Goal: Transaction & Acquisition: Purchase product/service

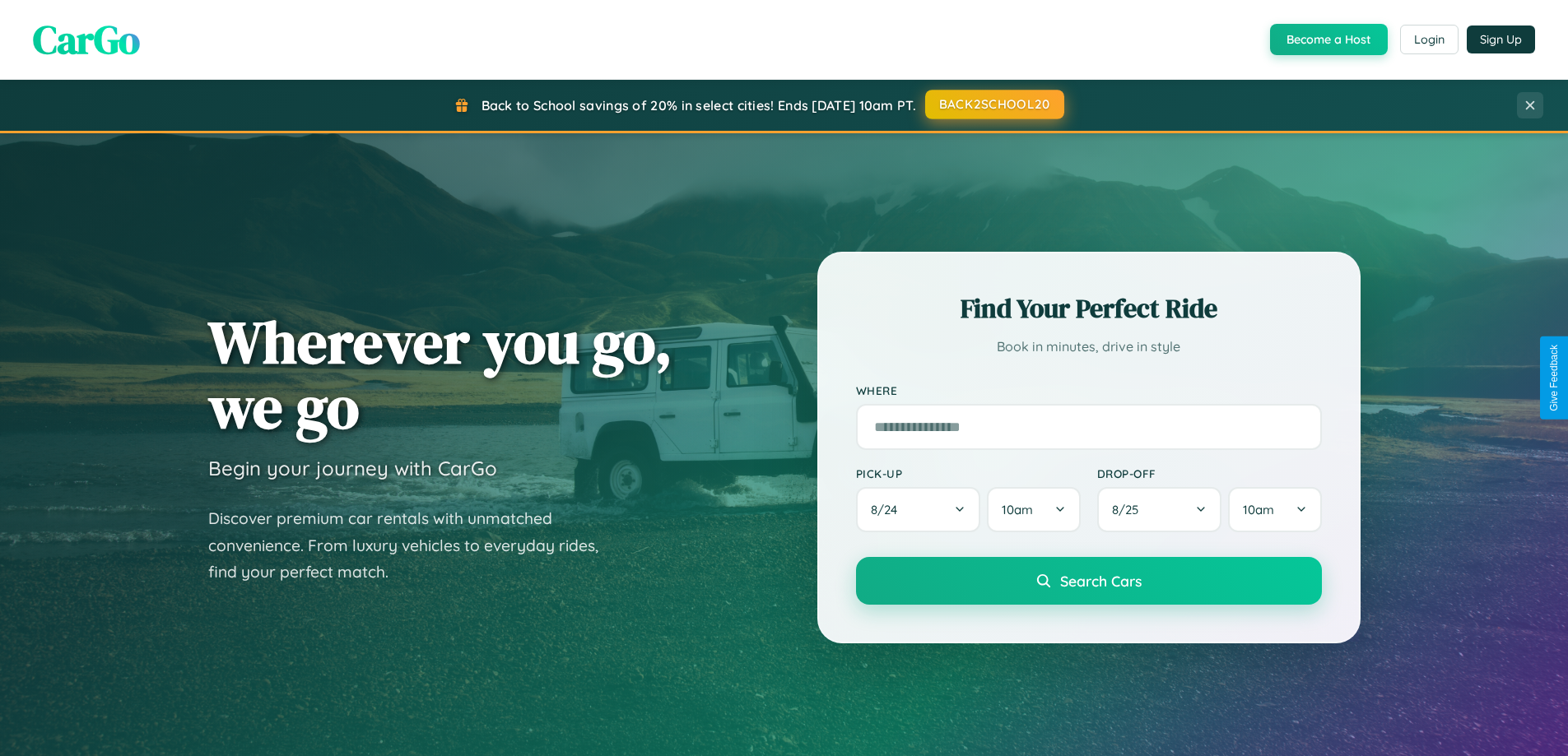
click at [993, 104] on button "BACK2SCHOOL20" at bounding box center [994, 104] width 139 height 29
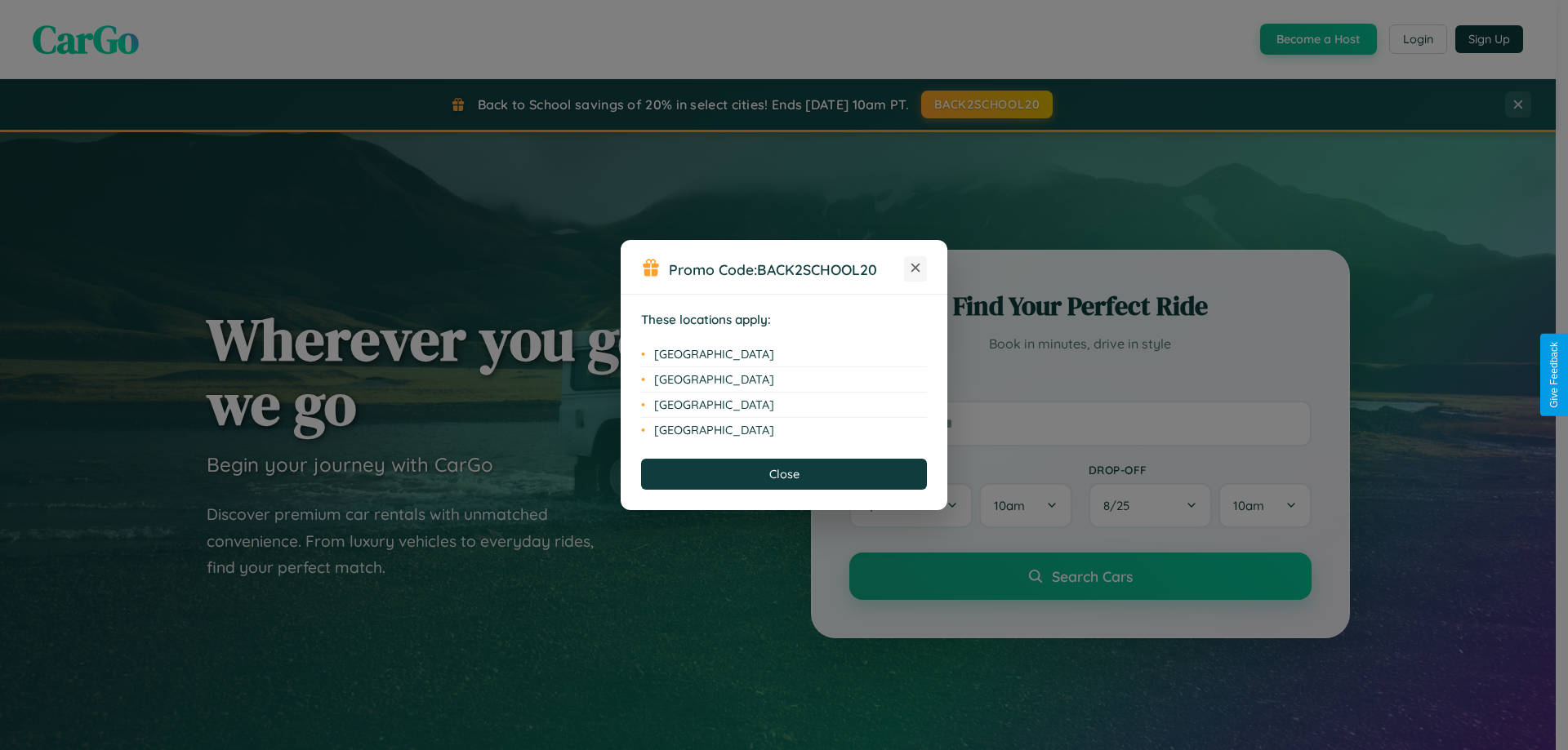
click at [915, 269] on icon at bounding box center [915, 268] width 9 height 9
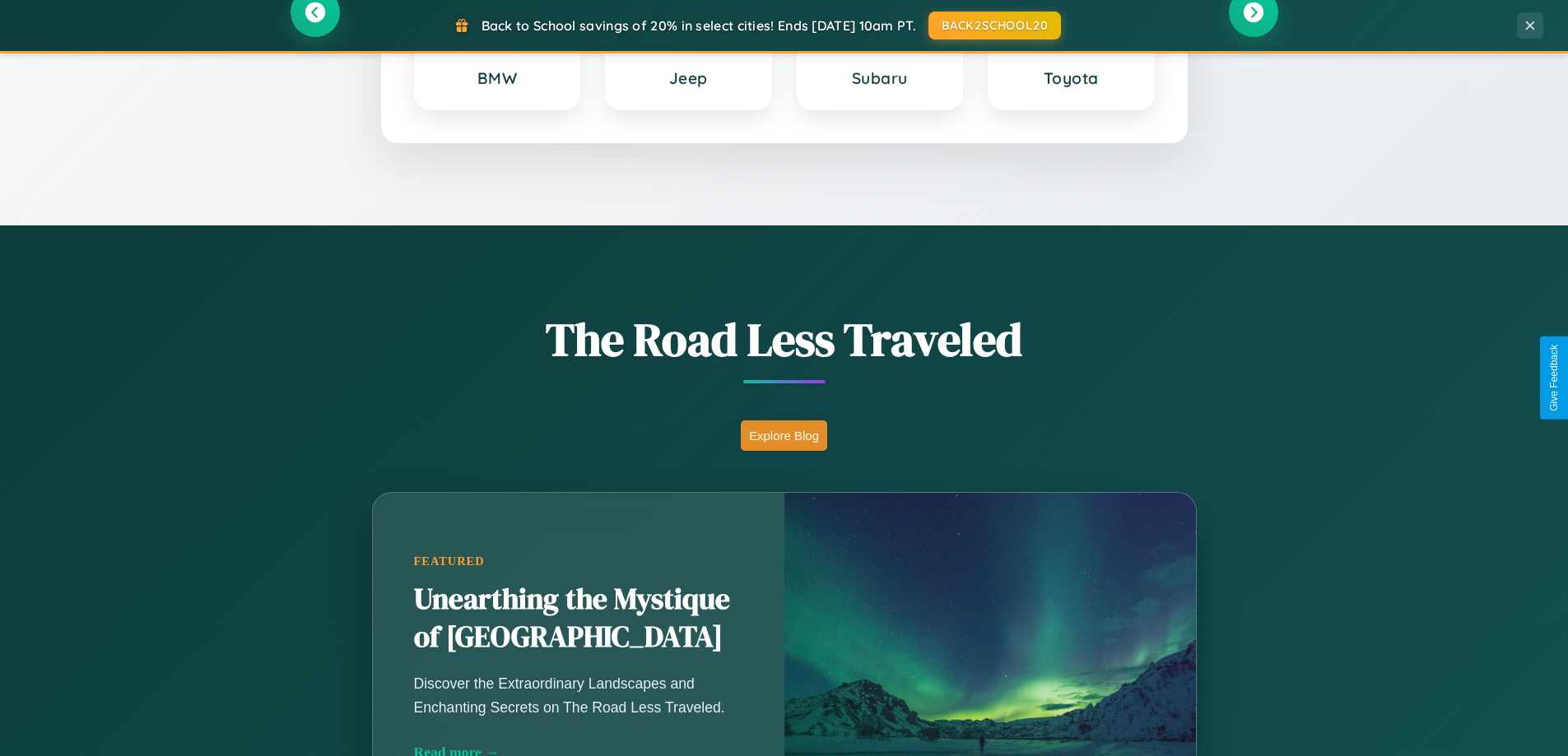
scroll to position [3167, 0]
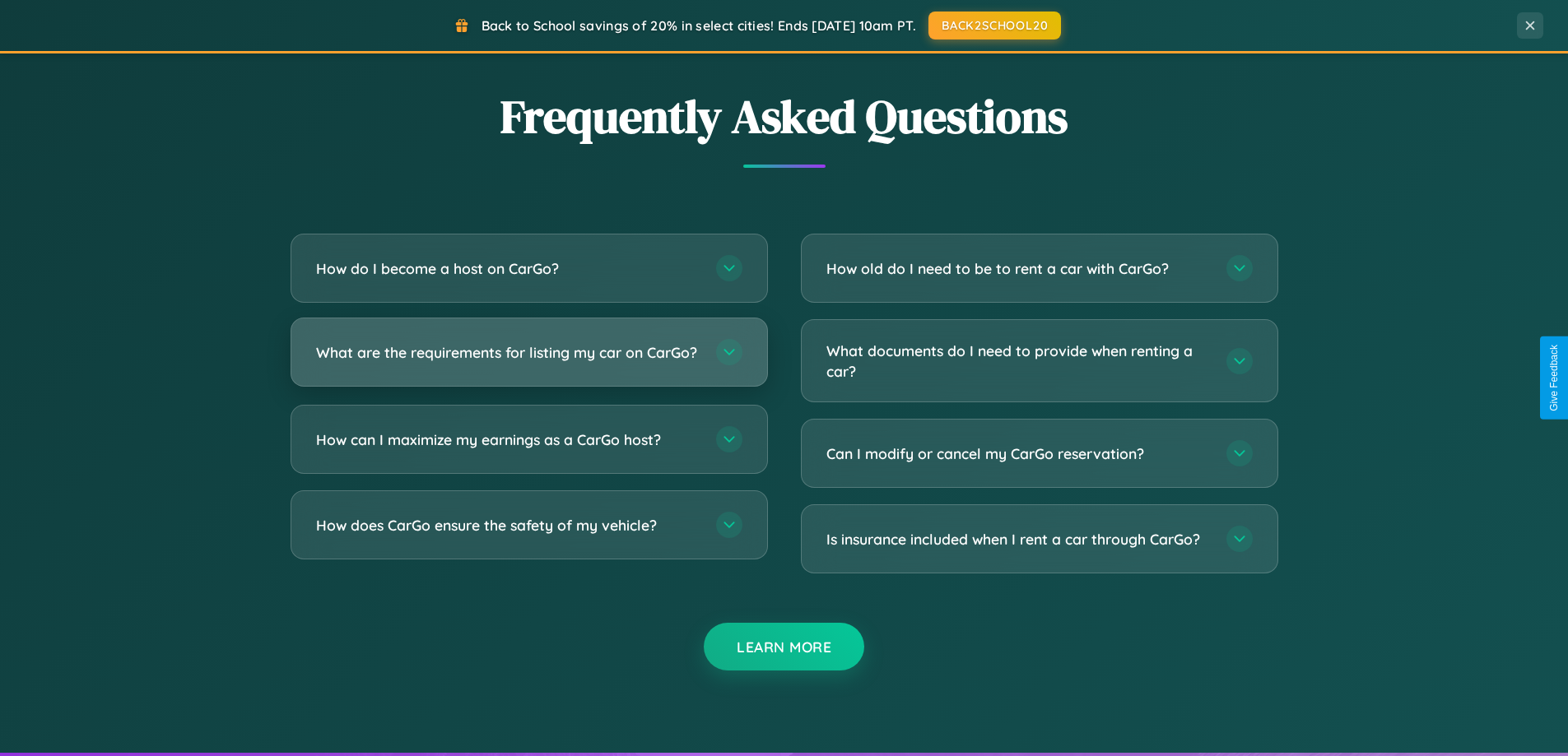
click at [528, 358] on h3 "What are the requirements for listing my car on CarGo?" at bounding box center [507, 353] width 383 height 21
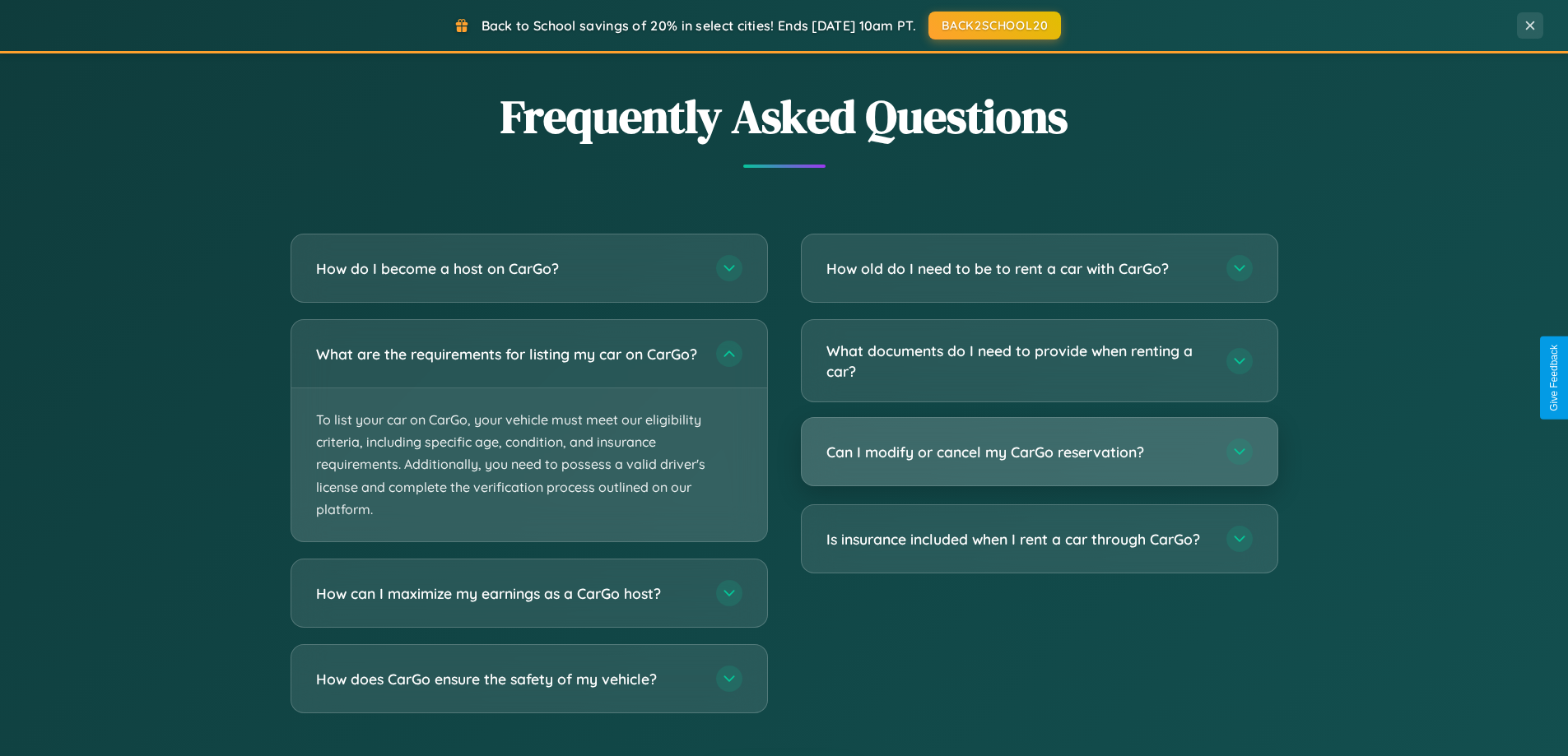
click at [1038, 453] on h3 "Can I modify or cancel my CarGo reservation?" at bounding box center [1017, 452] width 383 height 21
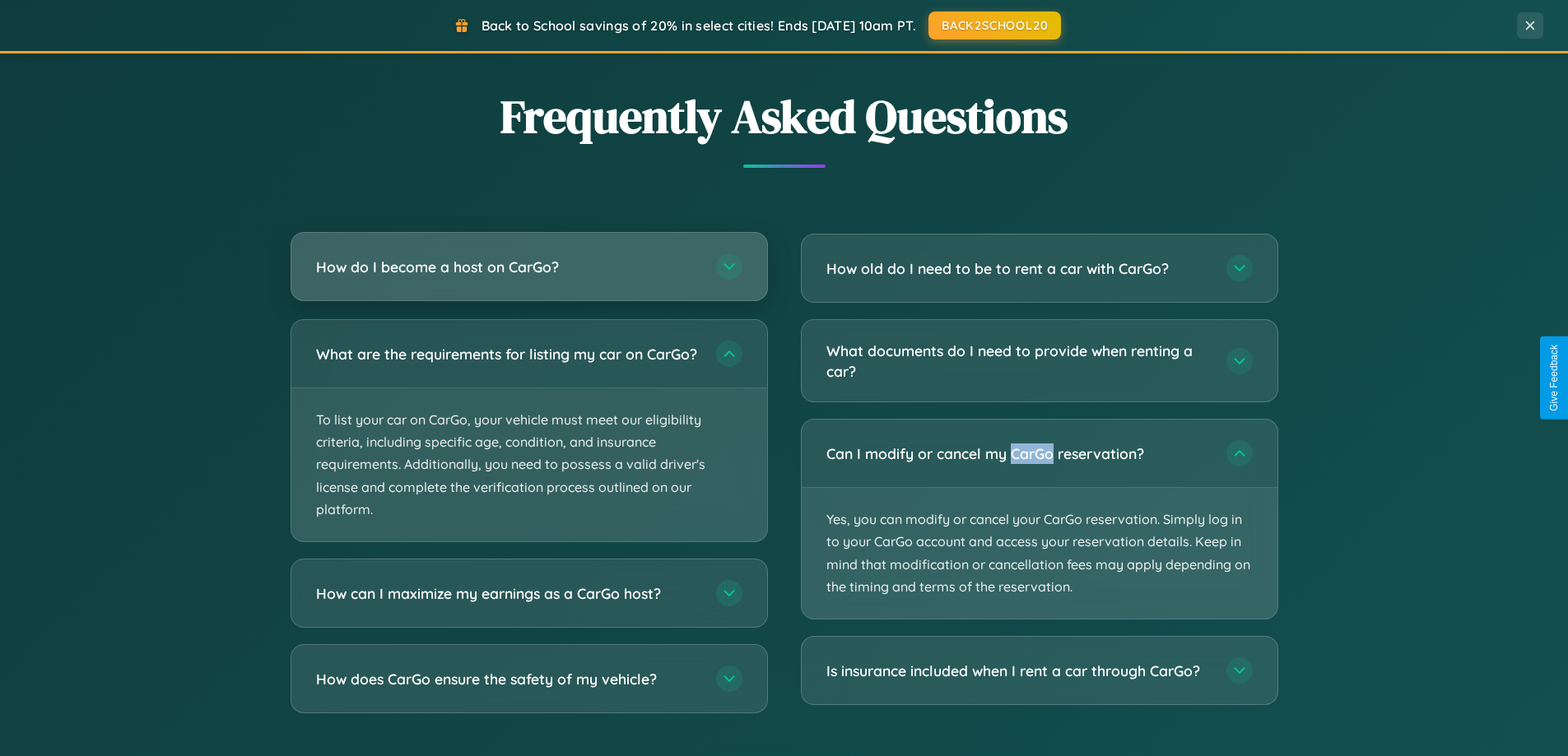
click at [528, 267] on h3 "How do I become a host on CarGo?" at bounding box center [507, 266] width 383 height 21
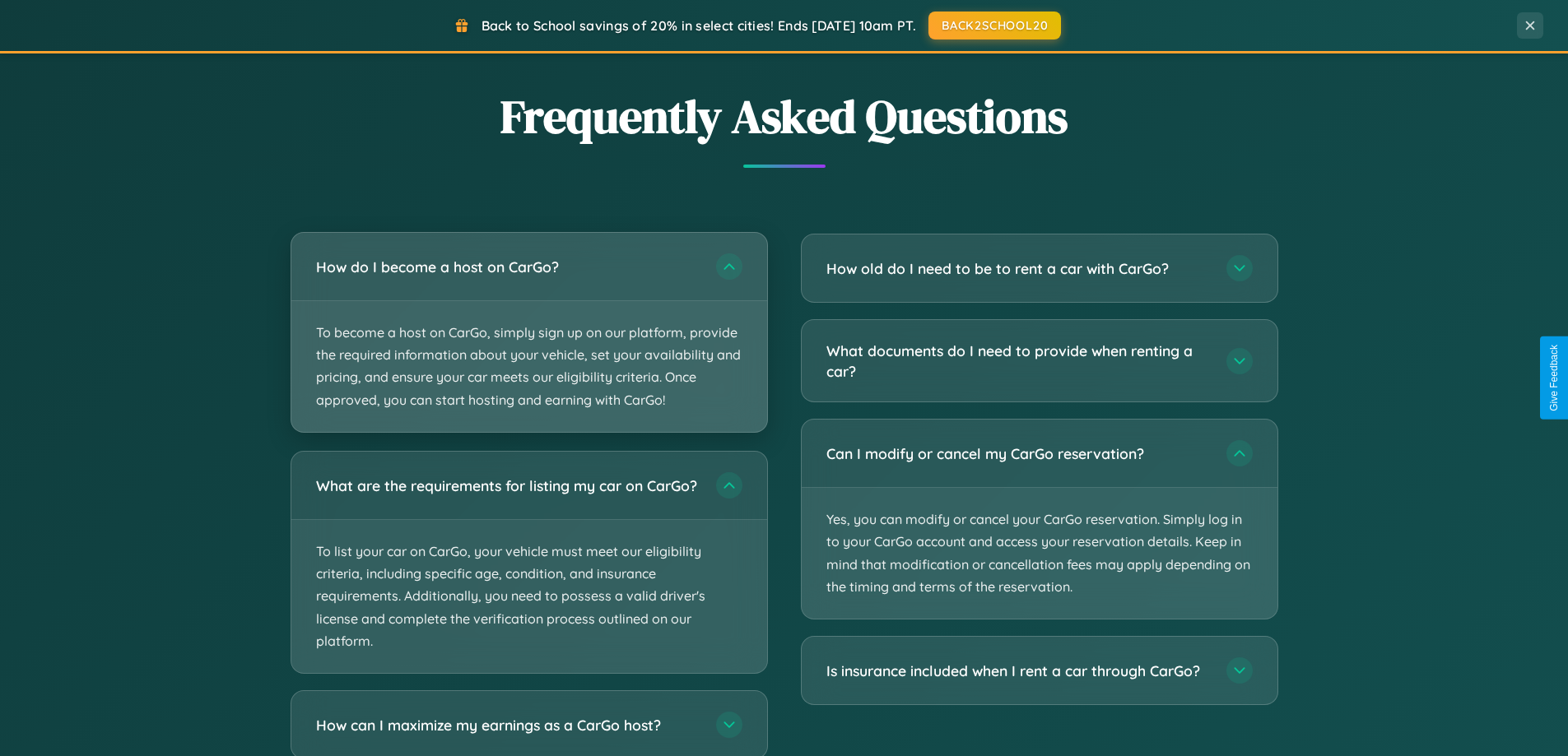
click at [528, 332] on p "To become a host on CarGo, simply sign up on our platform, provide the required…" at bounding box center [529, 367] width 475 height 131
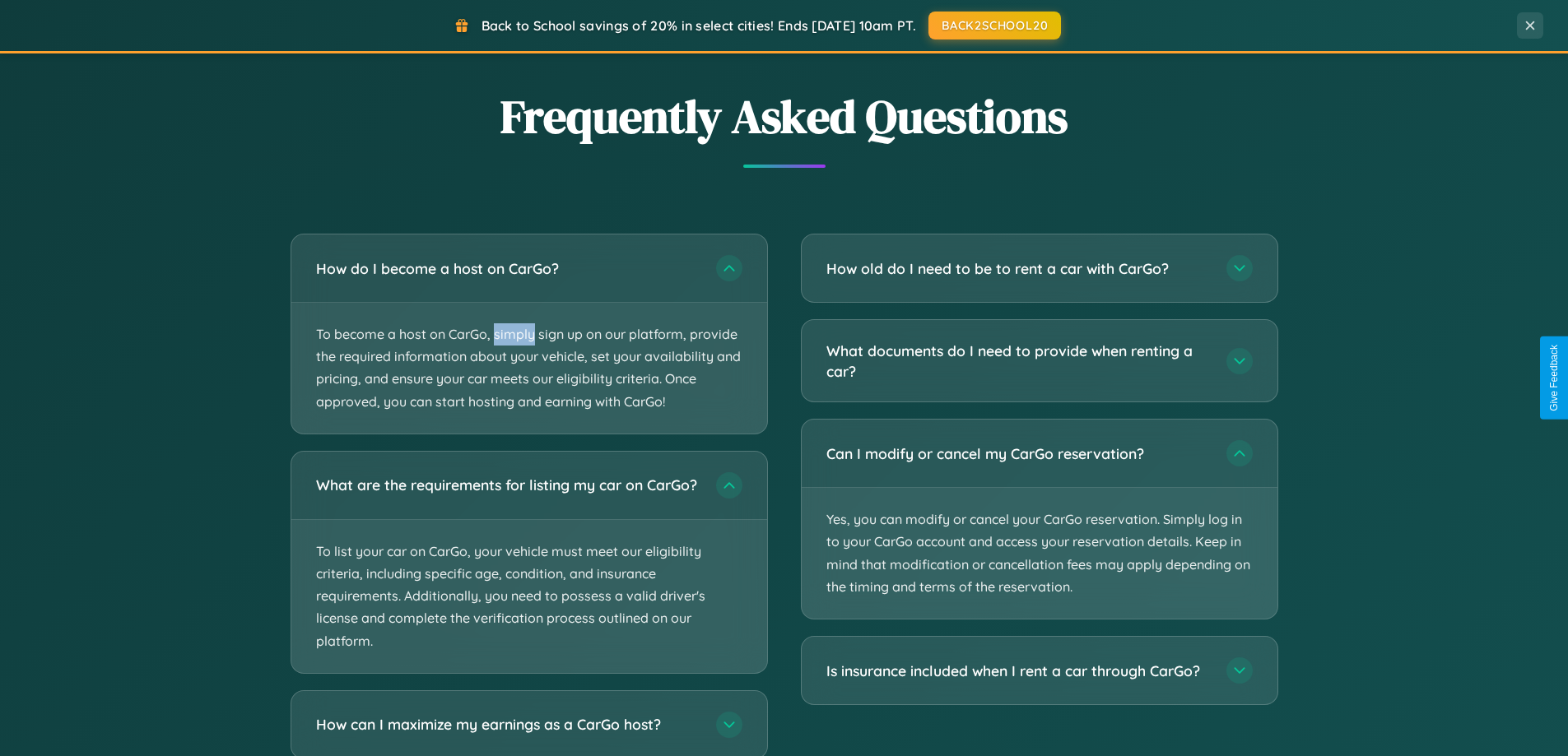
scroll to position [3270, 0]
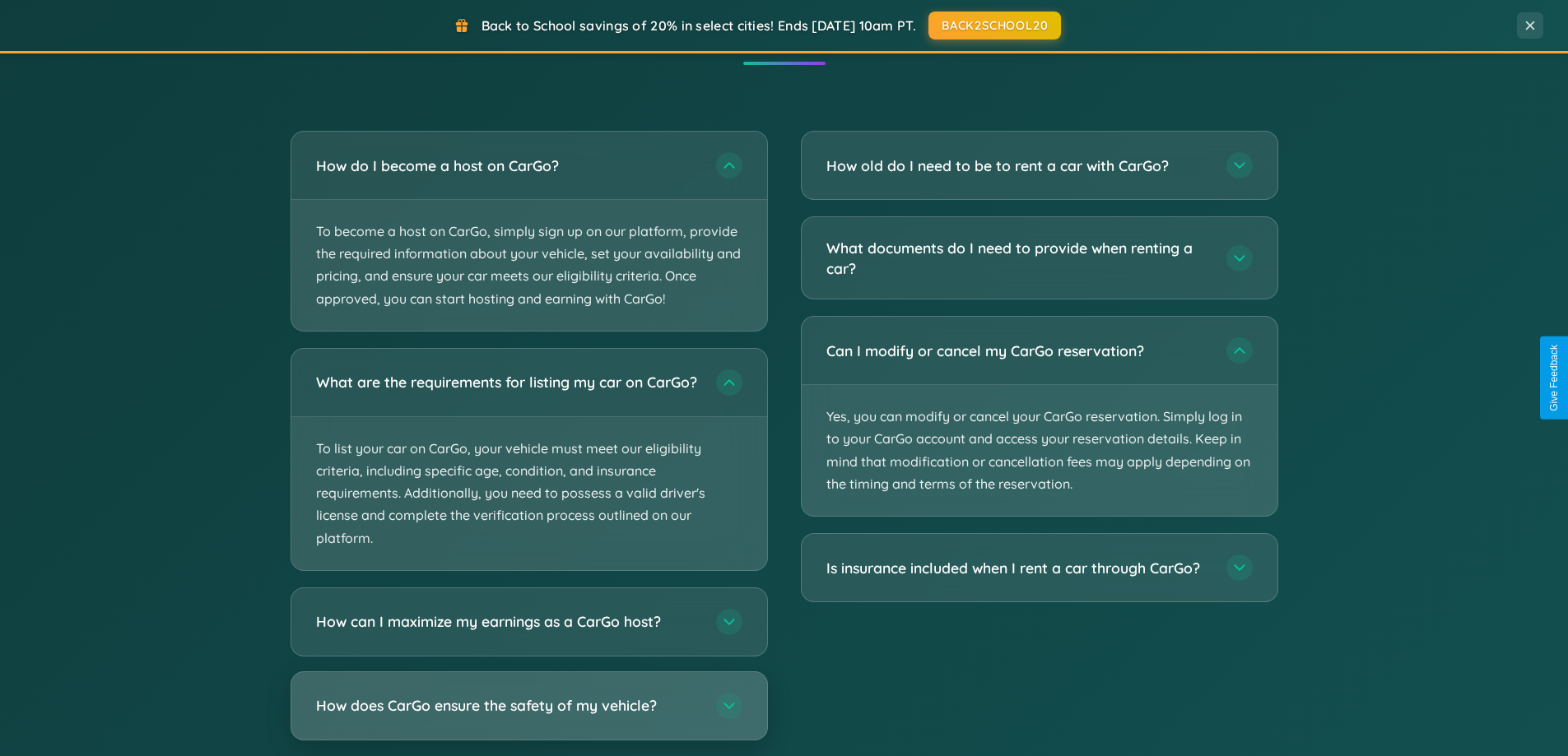
click at [528, 716] on h3 "How does CarGo ensure the safety of my vehicle?" at bounding box center [507, 705] width 383 height 21
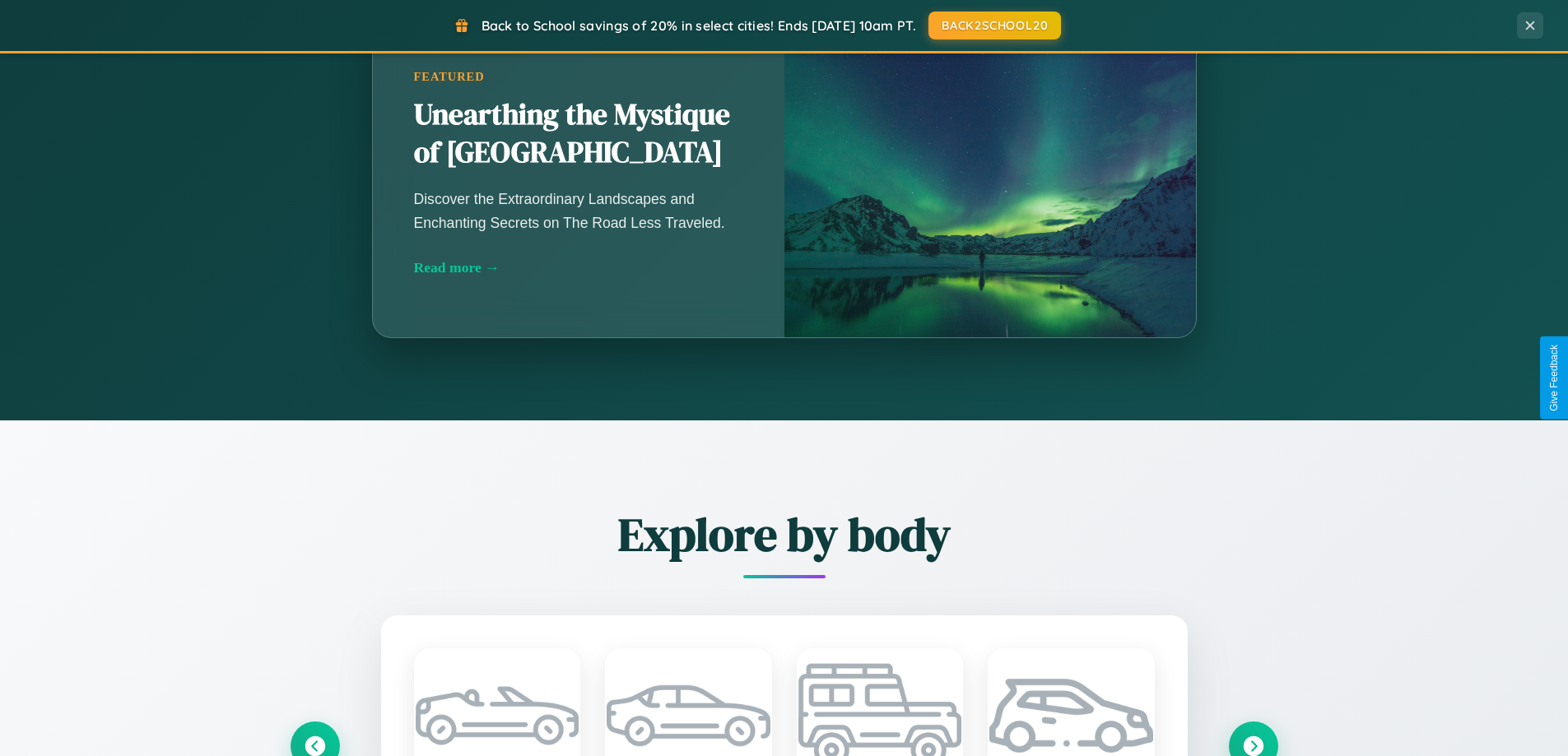
scroll to position [1132, 0]
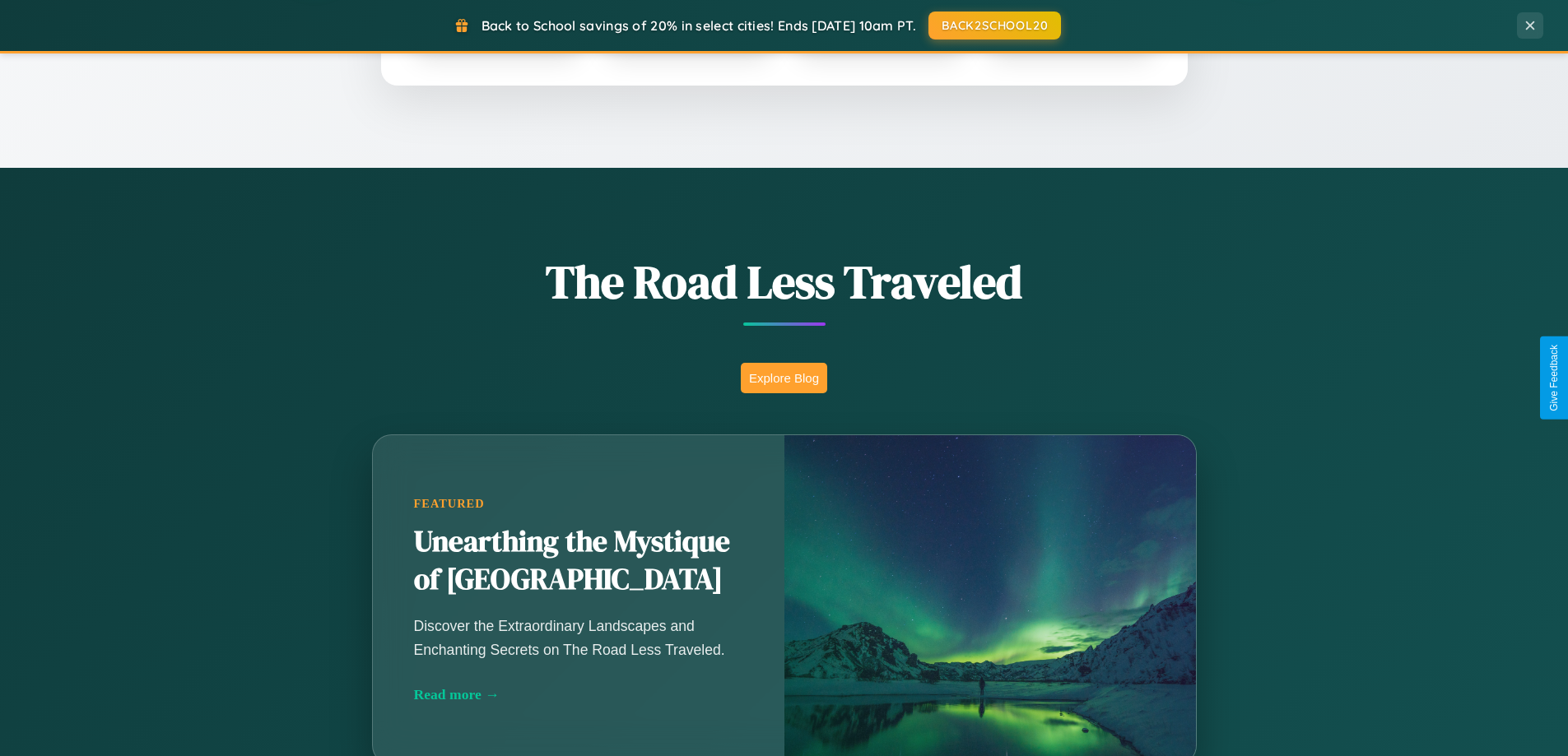
click at [784, 378] on button "Explore Blog" at bounding box center [784, 378] width 86 height 30
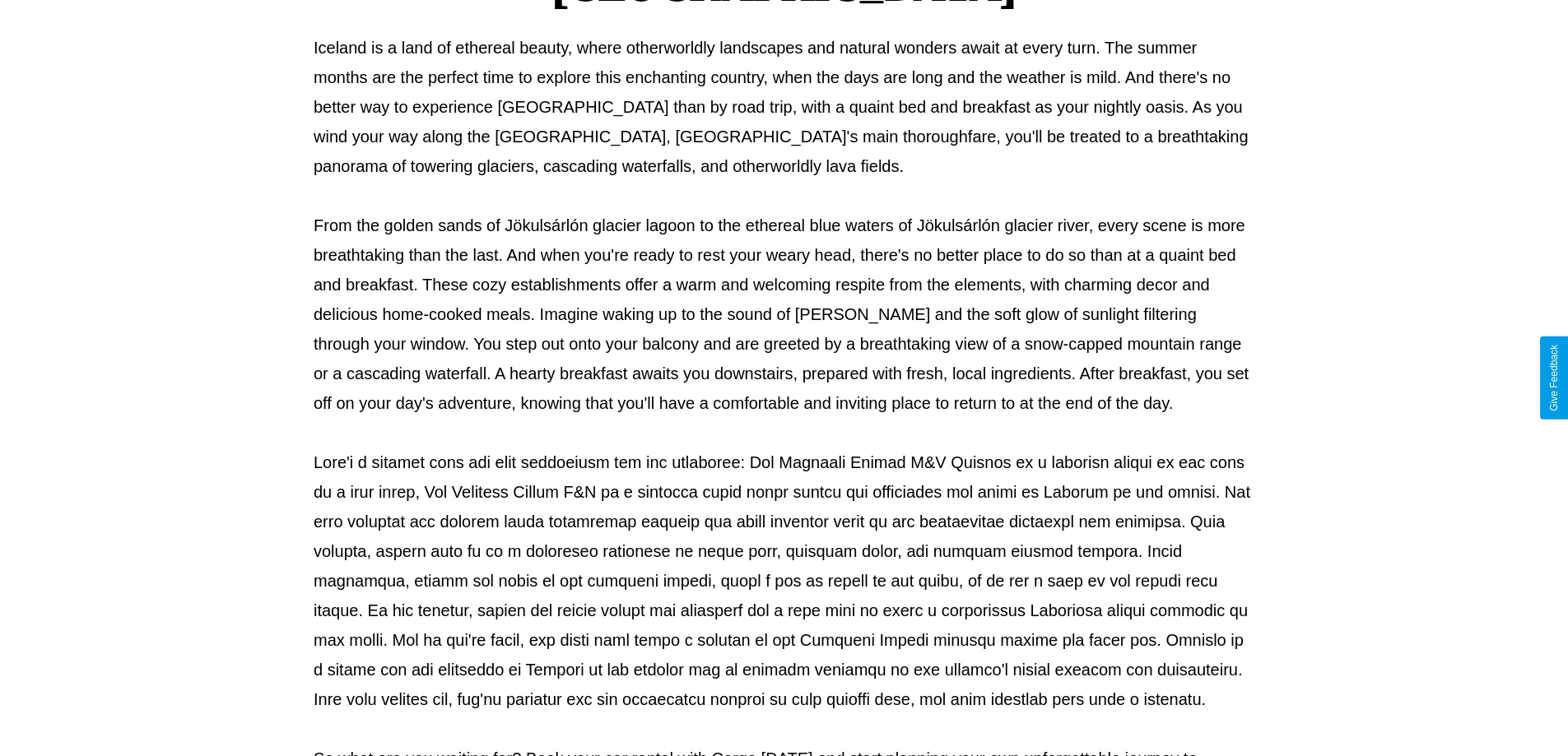
scroll to position [532, 0]
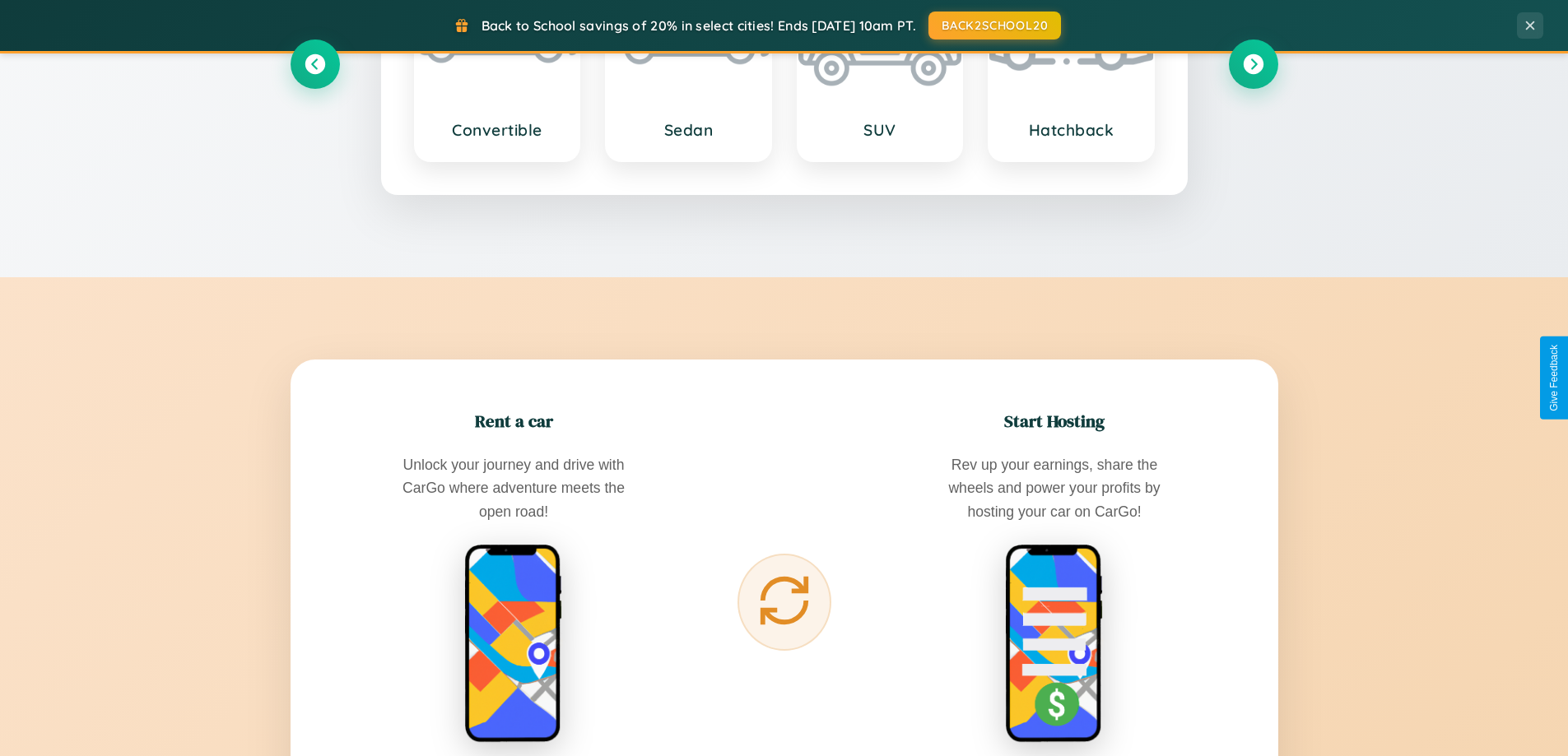
scroll to position [2644, 0]
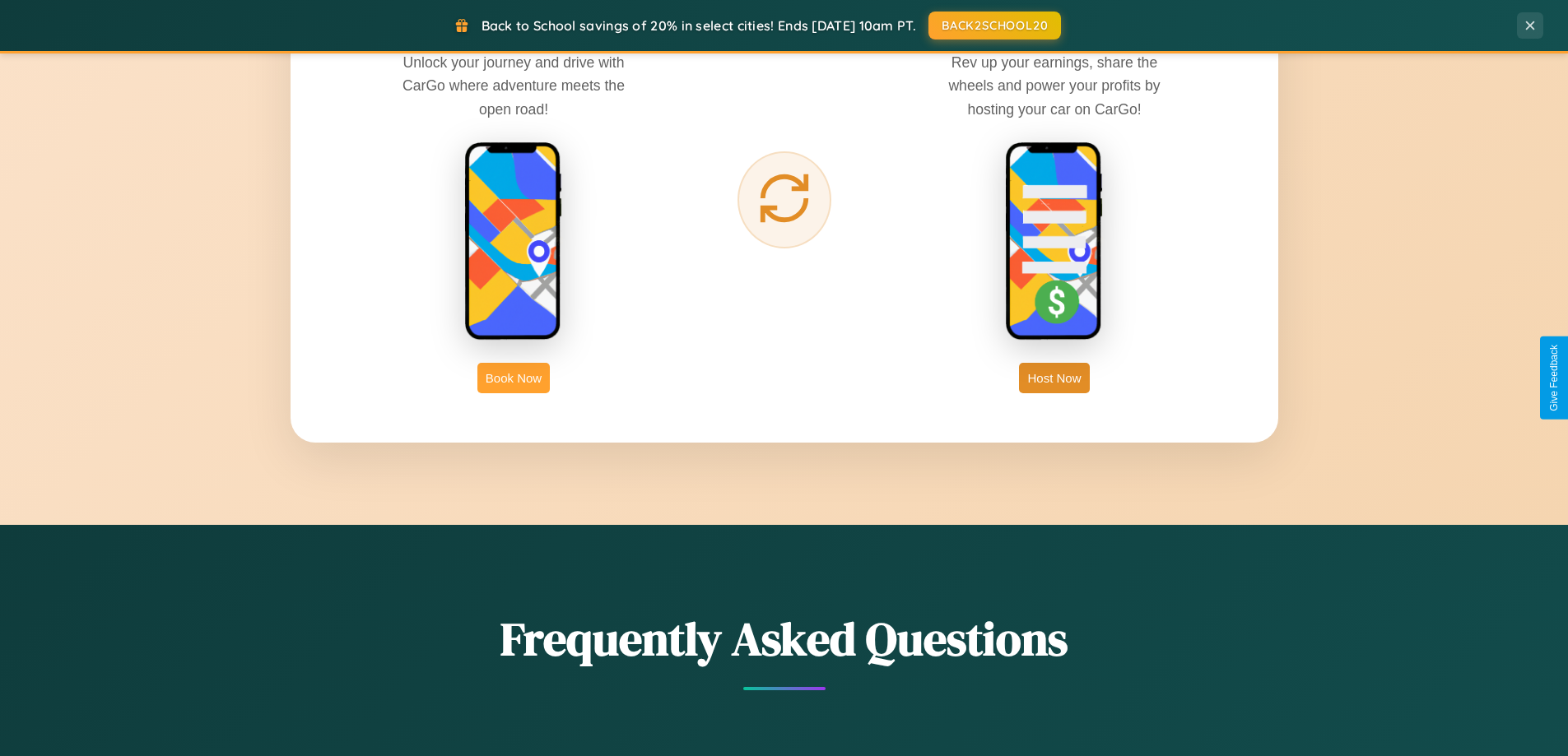
click at [514, 378] on button "Book Now" at bounding box center [513, 378] width 73 height 30
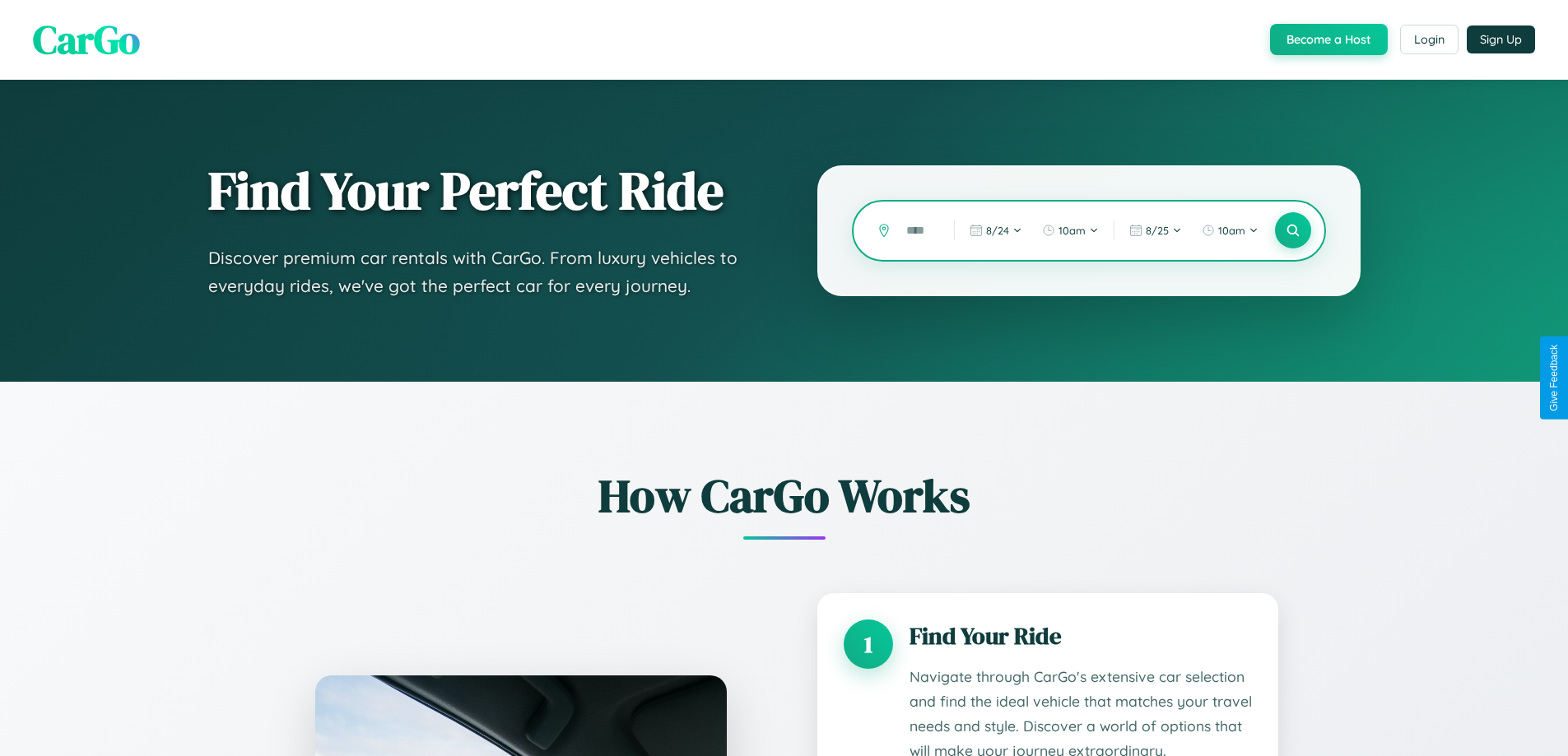
click at [917, 231] on input "text" at bounding box center [917, 231] width 39 height 28
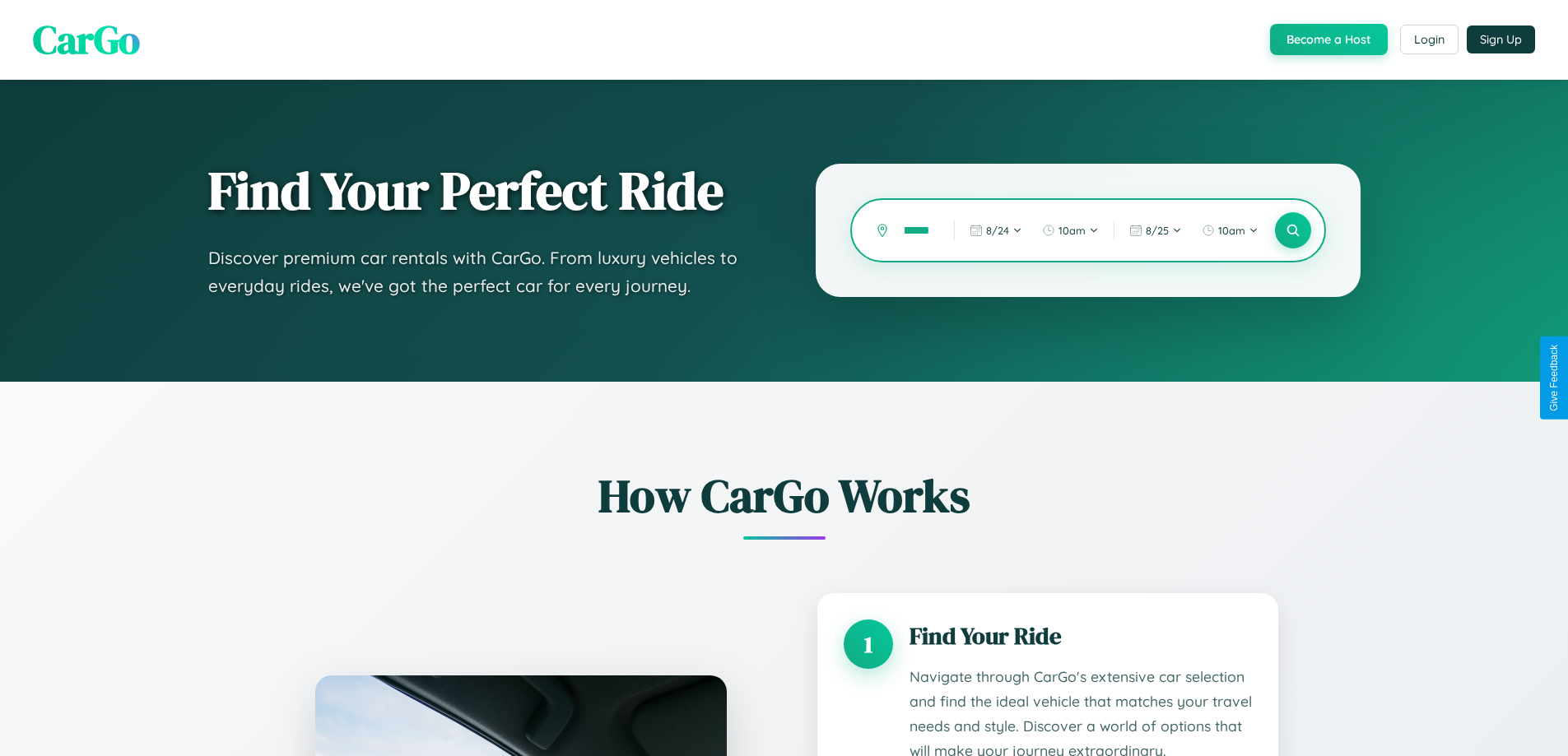
scroll to position [0, 16]
type input "*******"
click at [1292, 231] on icon at bounding box center [1292, 231] width 16 height 16
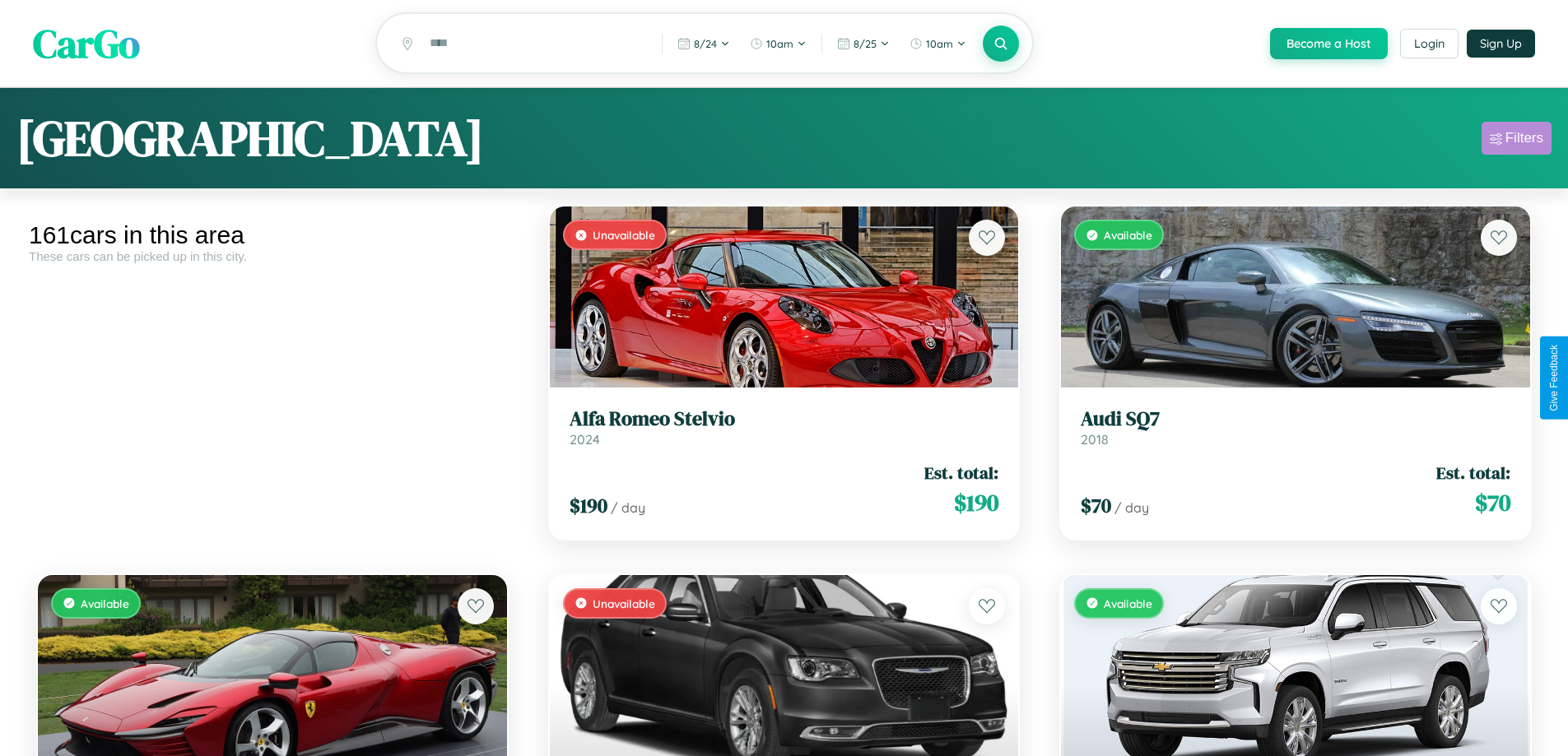
click at [1515, 140] on div "Filters" at bounding box center [1524, 139] width 38 height 17
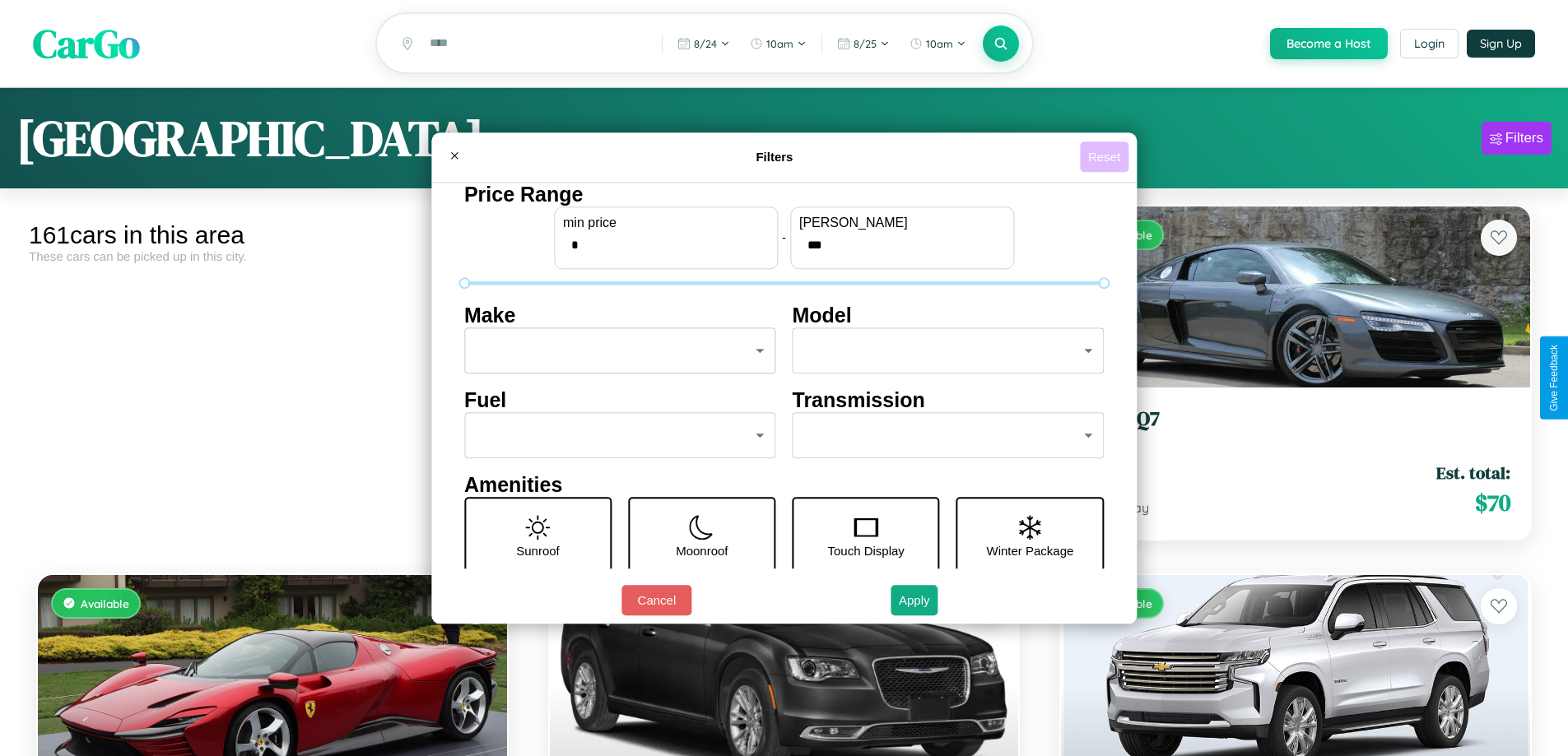
click at [1106, 156] on button "Reset" at bounding box center [1104, 156] width 48 height 30
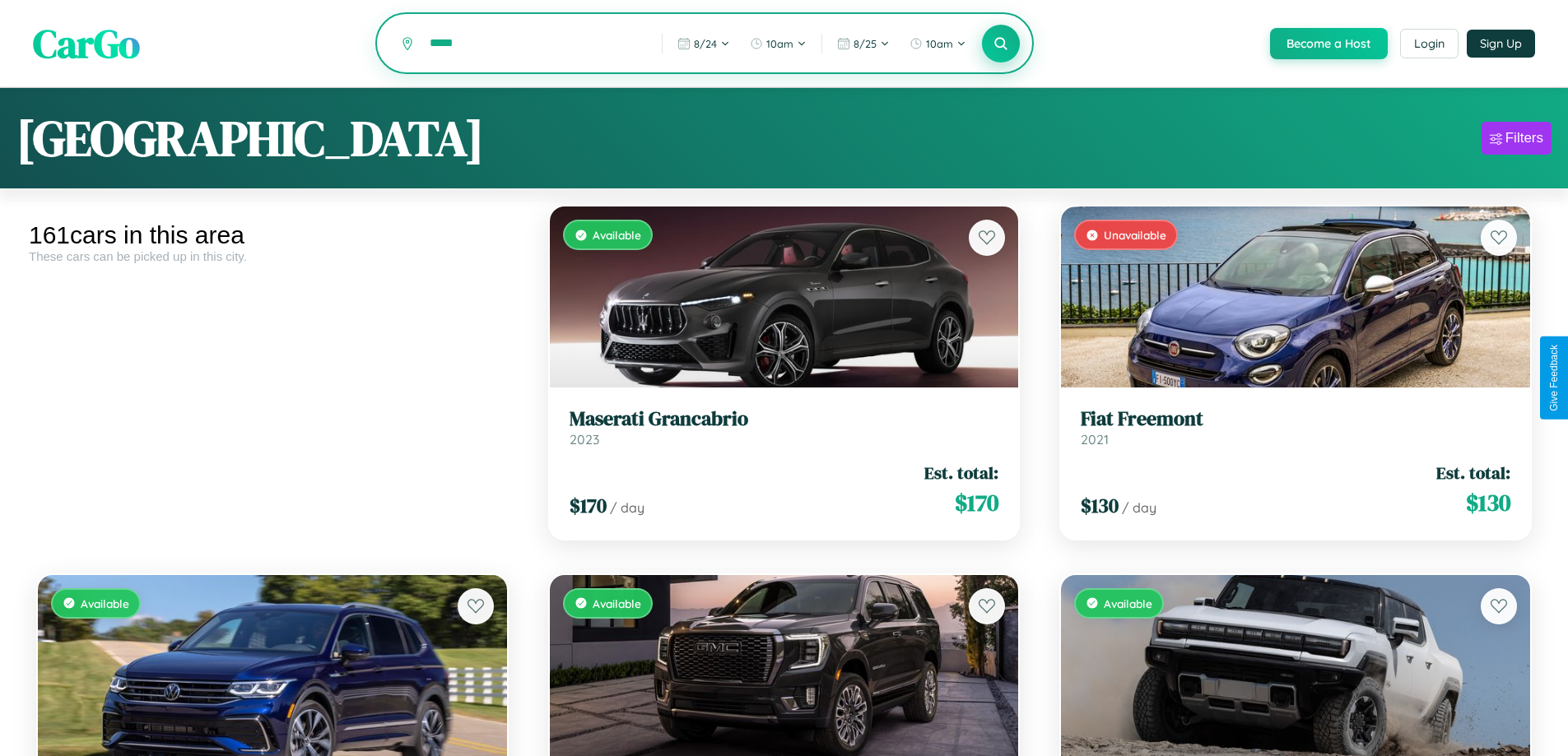
type input "*****"
click at [1000, 44] on icon at bounding box center [1001, 43] width 16 height 16
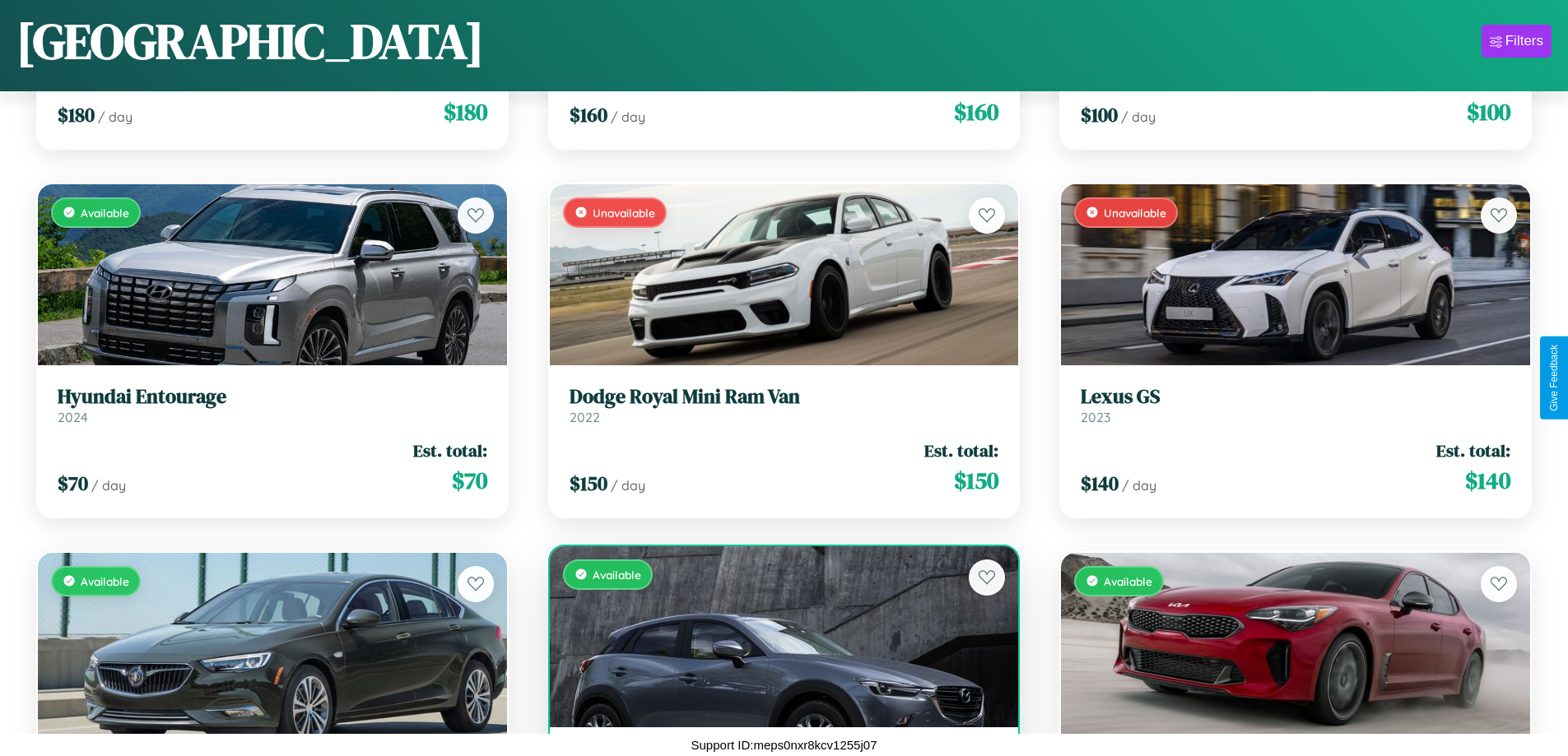
scroll to position [78, 0]
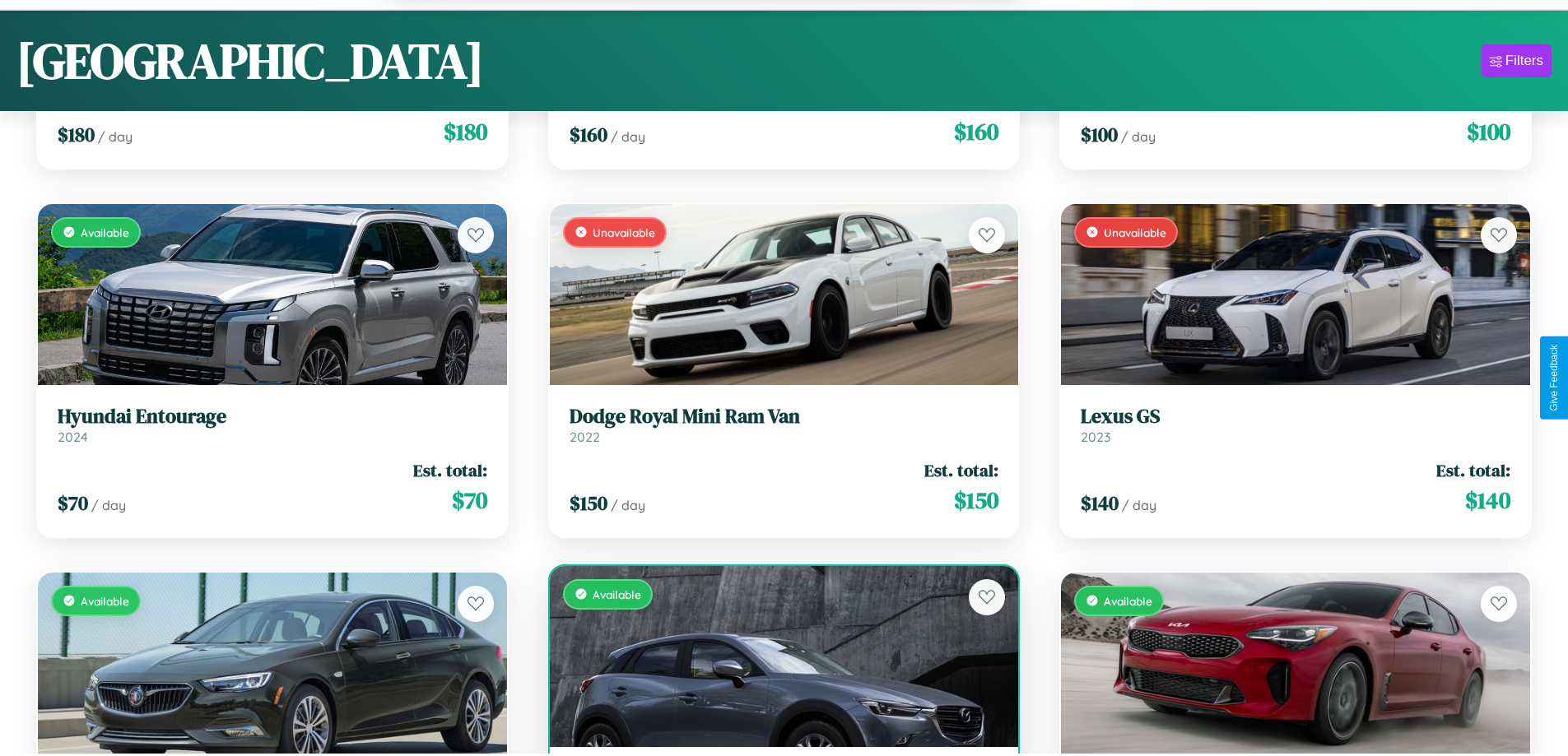
click at [777, 665] on div "Available" at bounding box center [784, 657] width 469 height 181
click at [777, 658] on div "Available" at bounding box center [784, 657] width 469 height 181
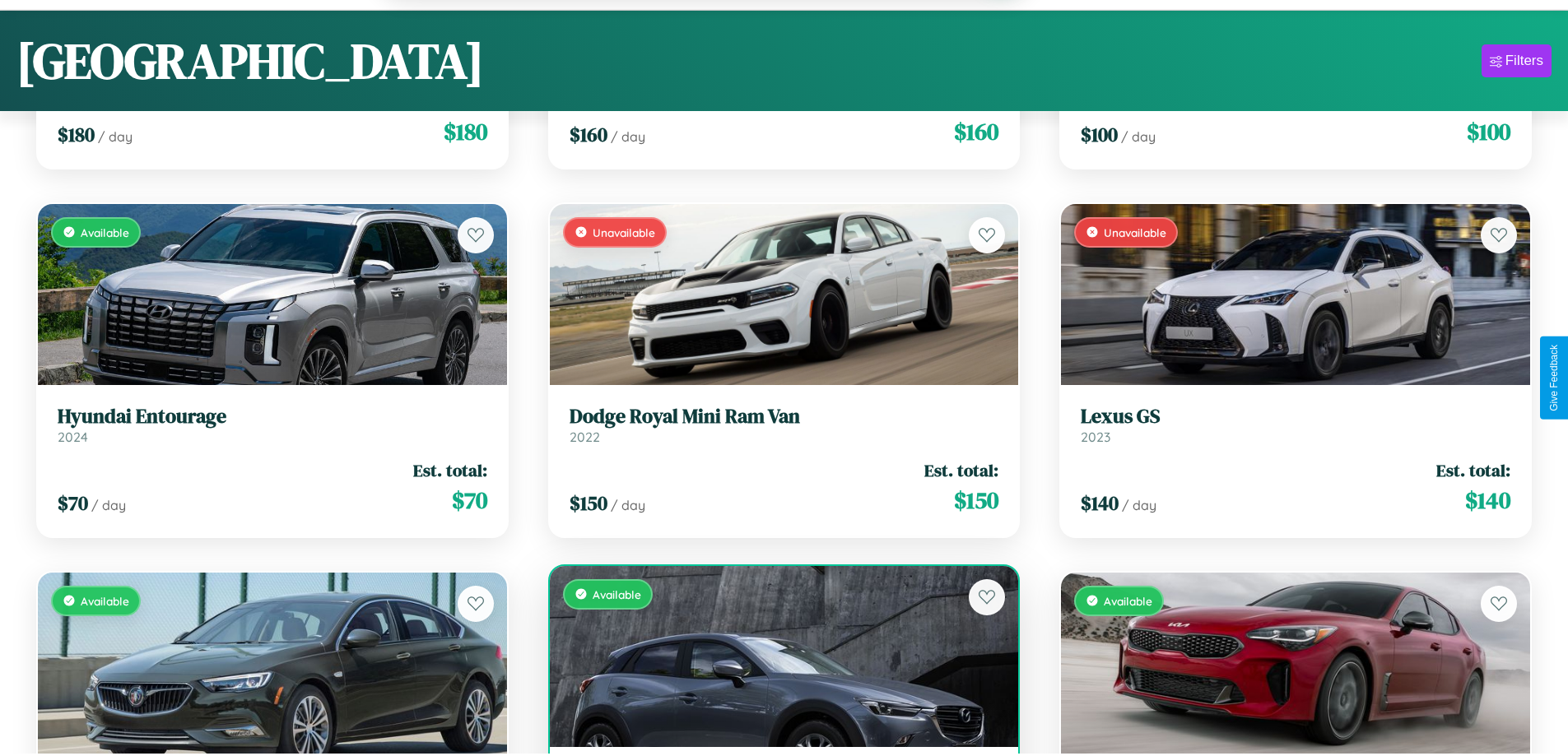
click at [777, 658] on div "Available" at bounding box center [784, 657] width 469 height 181
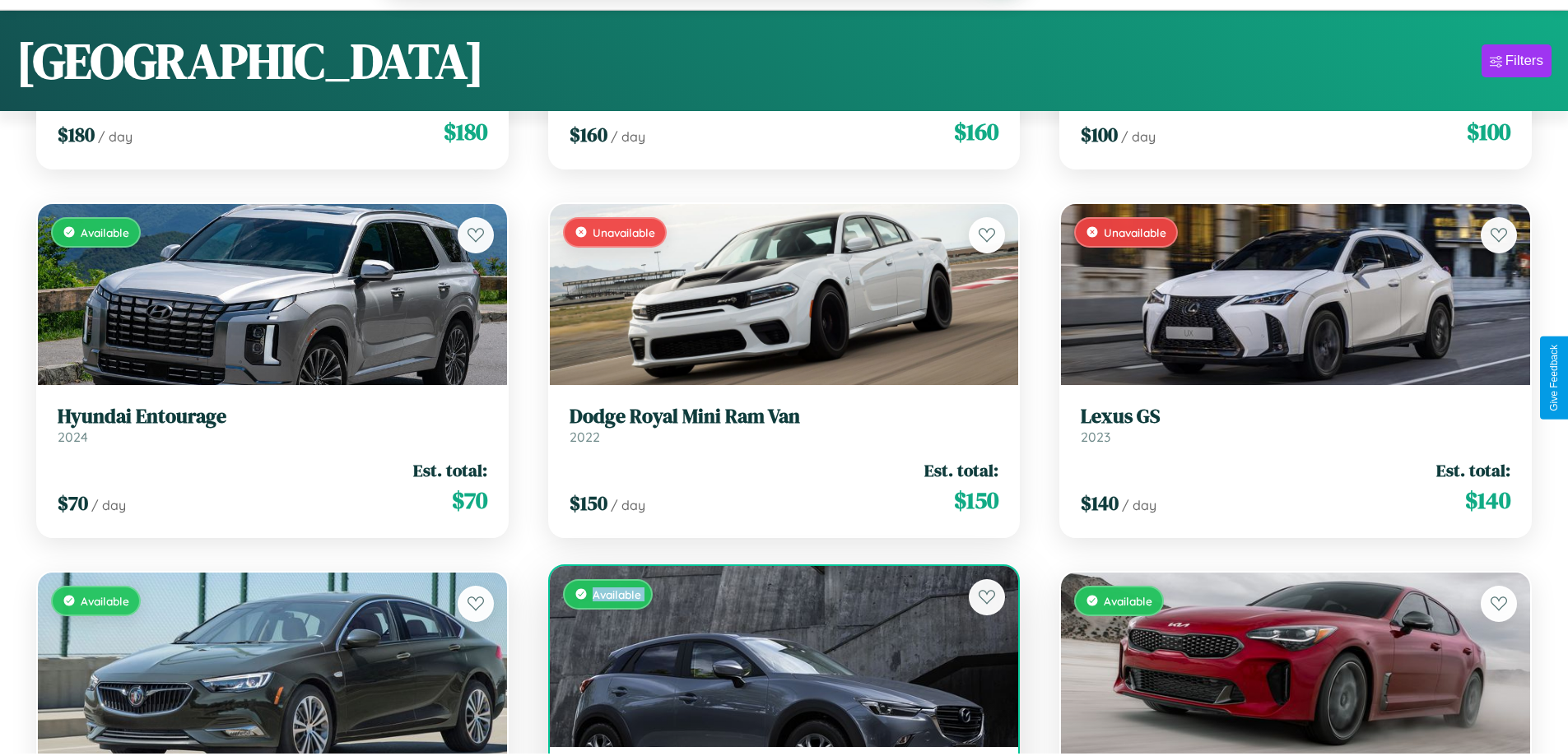
click at [777, 658] on div "Available" at bounding box center [784, 657] width 469 height 181
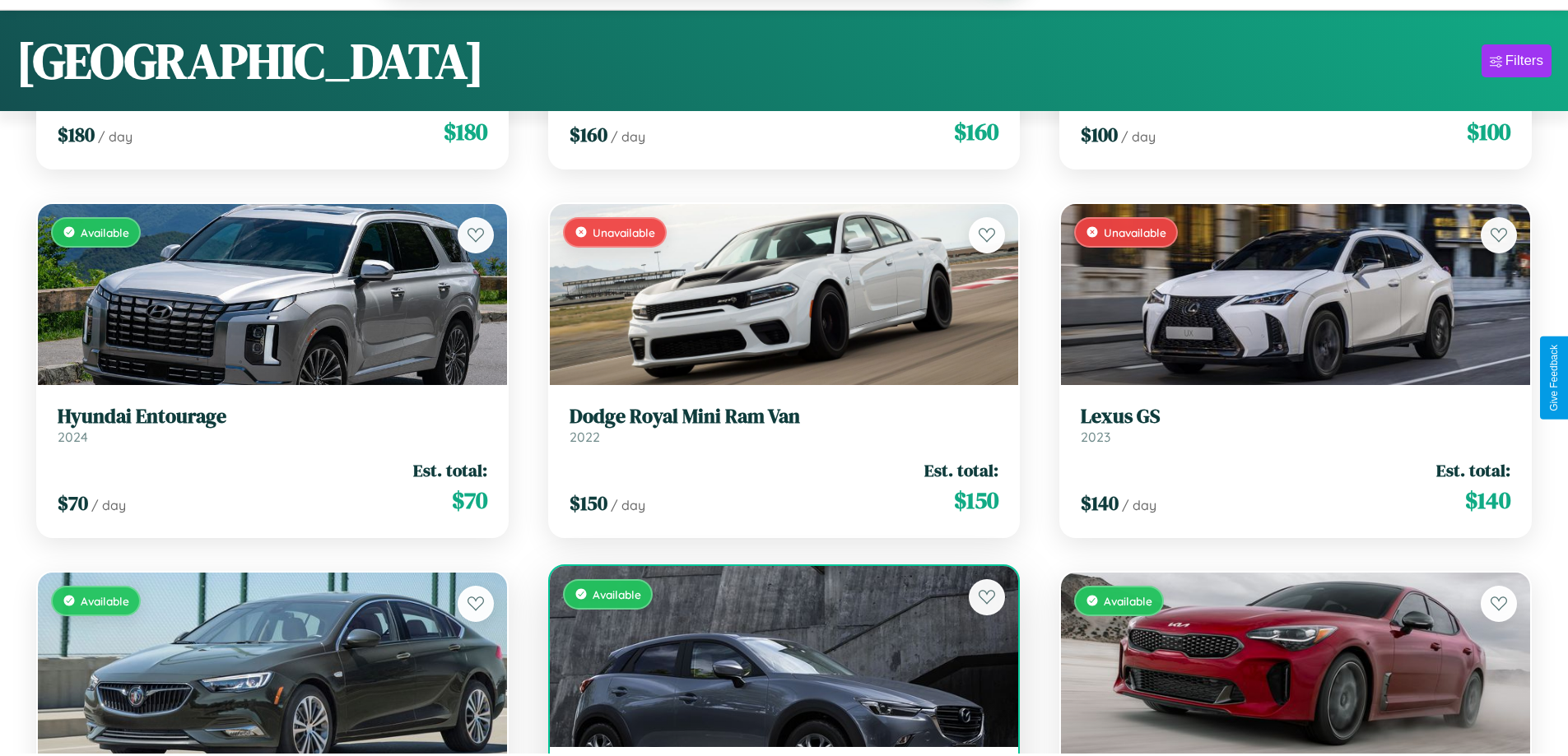
click at [777, 658] on div "Available" at bounding box center [784, 657] width 469 height 181
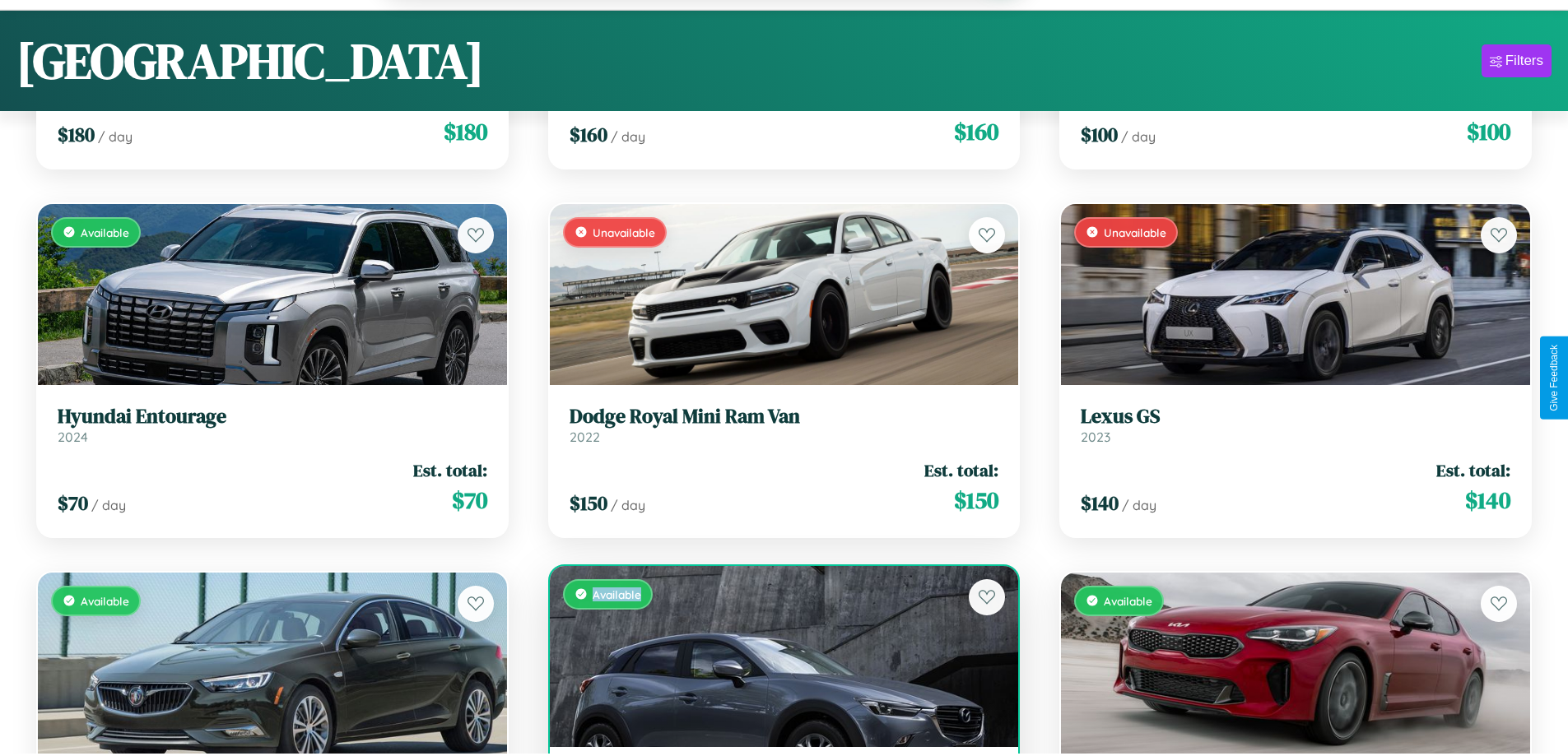
click at [777, 658] on div "Available" at bounding box center [784, 657] width 469 height 181
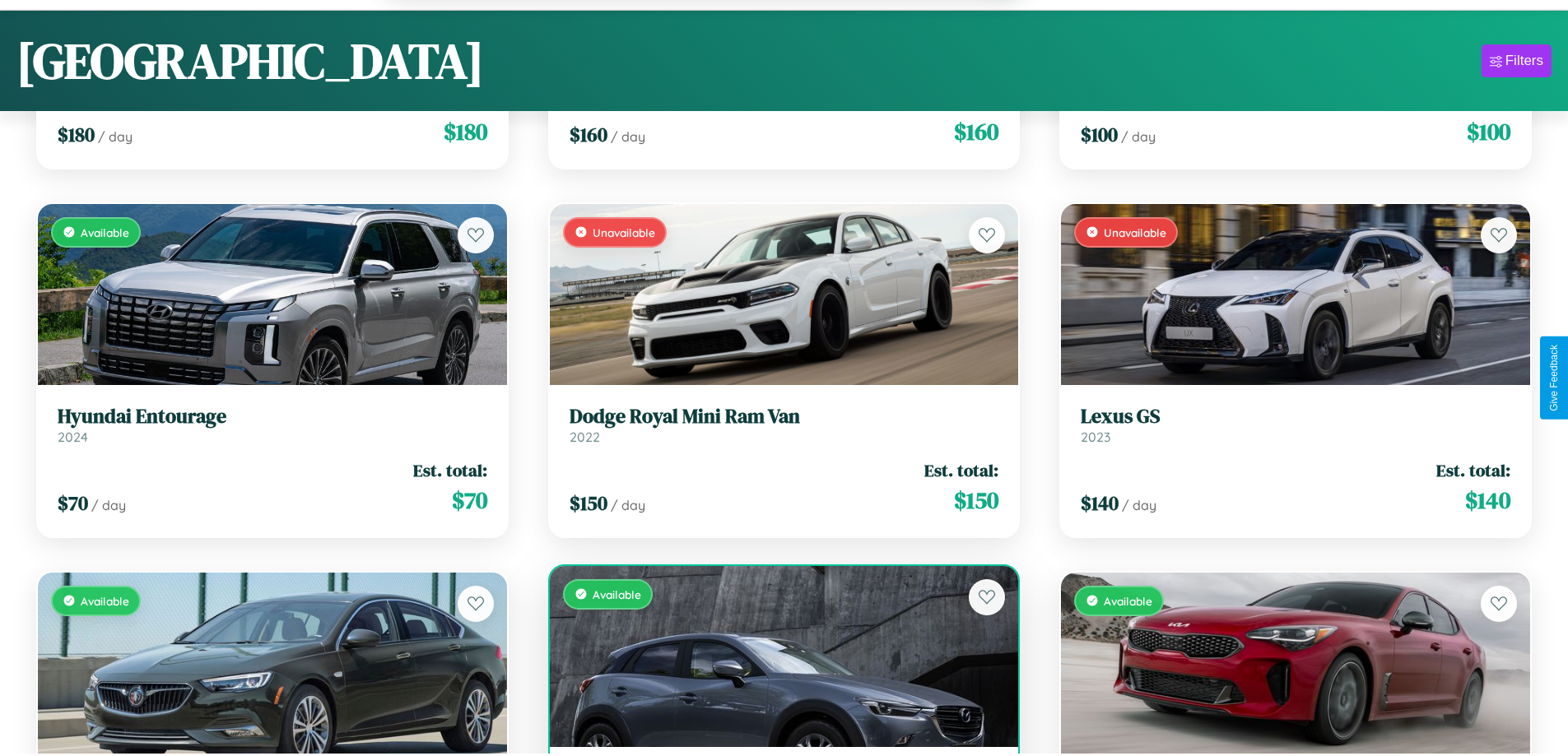
scroll to position [7348, 0]
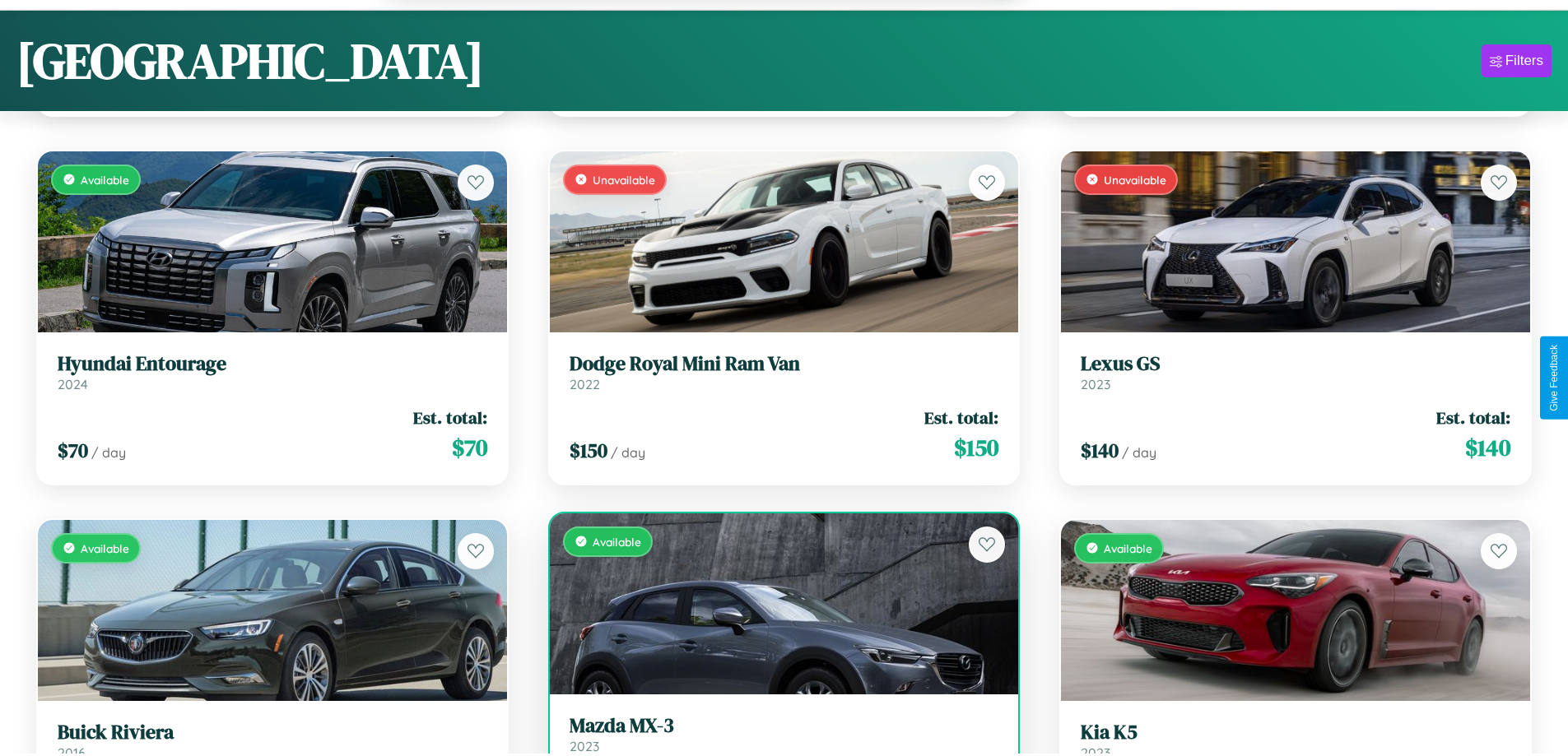
click at [777, 736] on h3 "Mazda MX-3" at bounding box center [784, 726] width 429 height 24
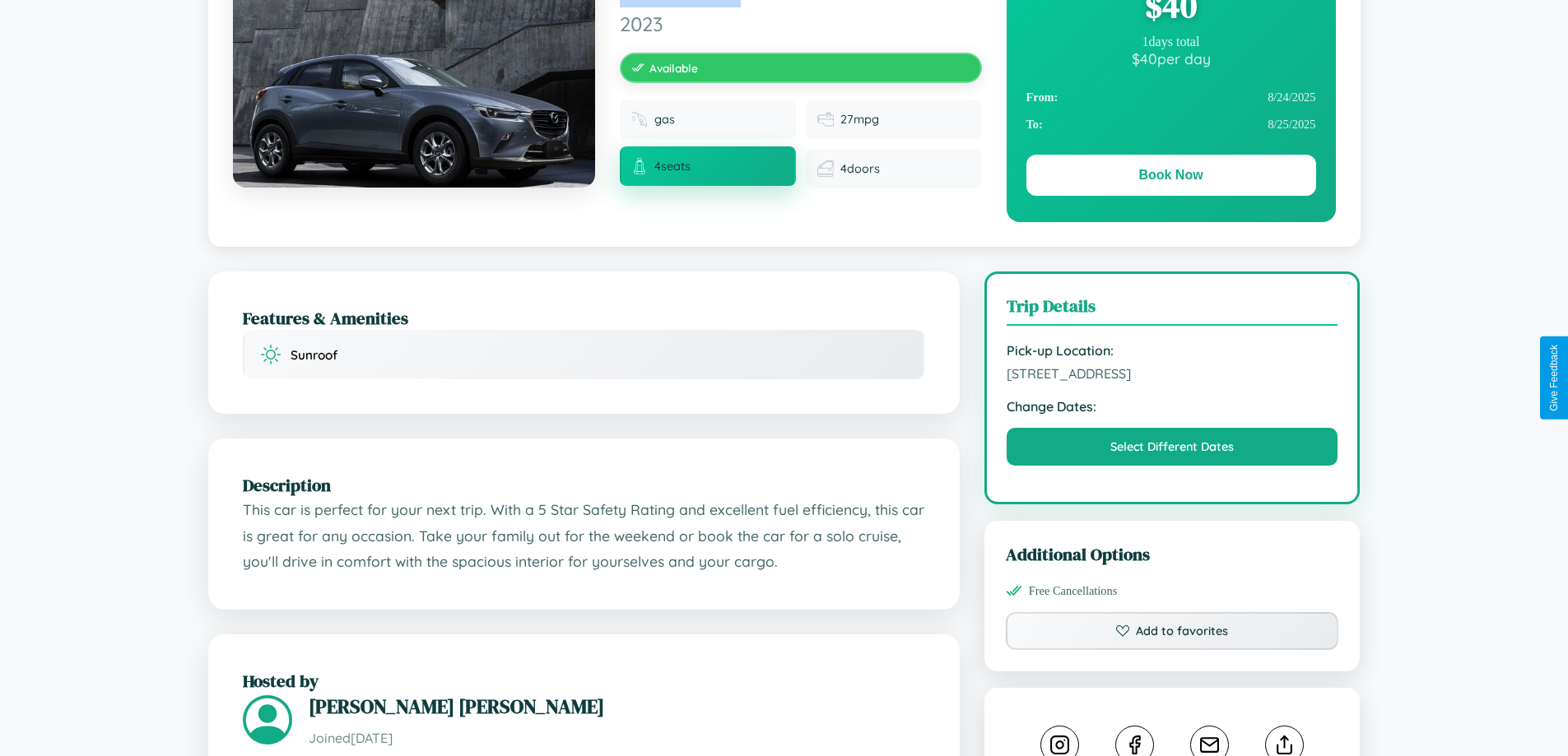
scroll to position [540, 0]
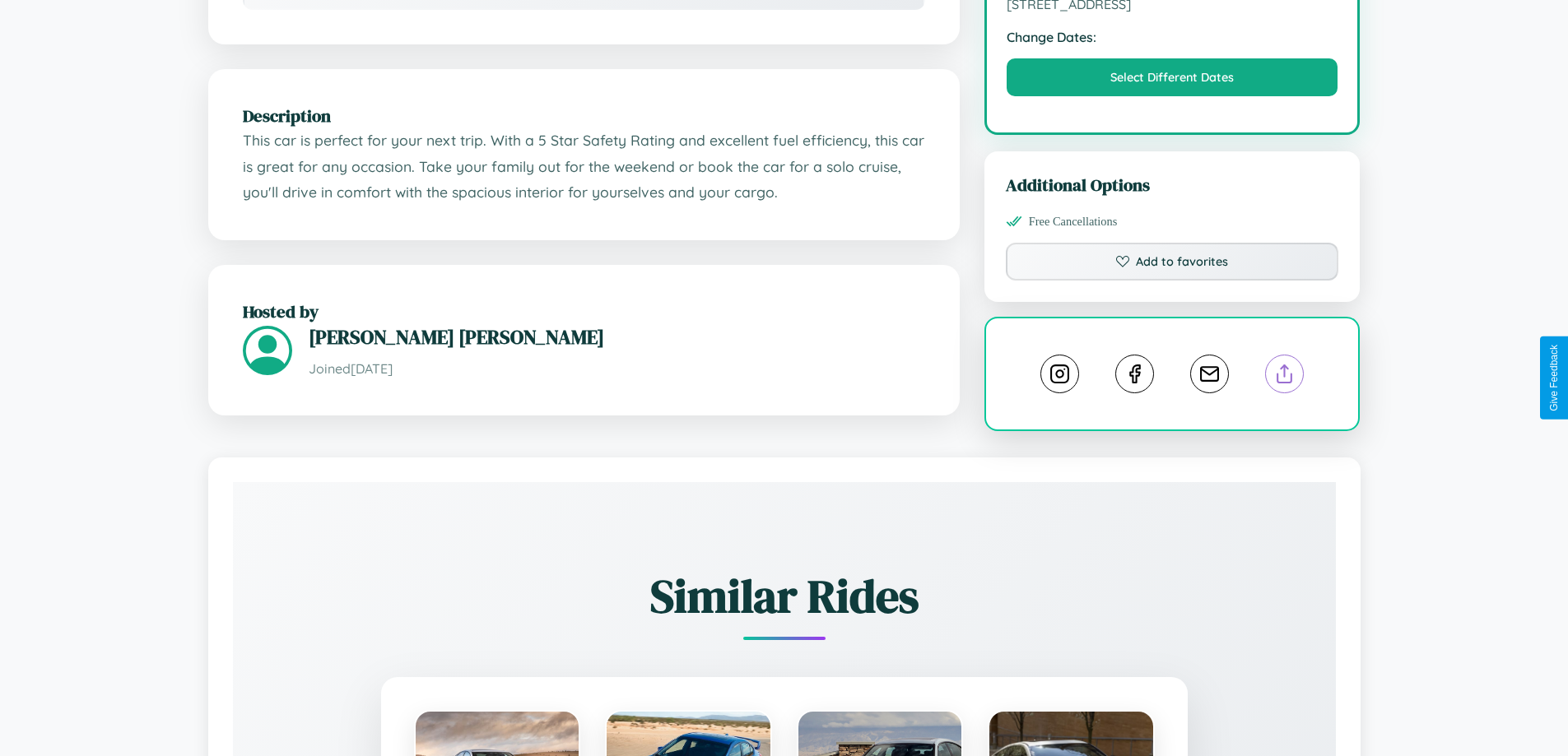
click at [1285, 376] on line at bounding box center [1285, 371] width 0 height 12
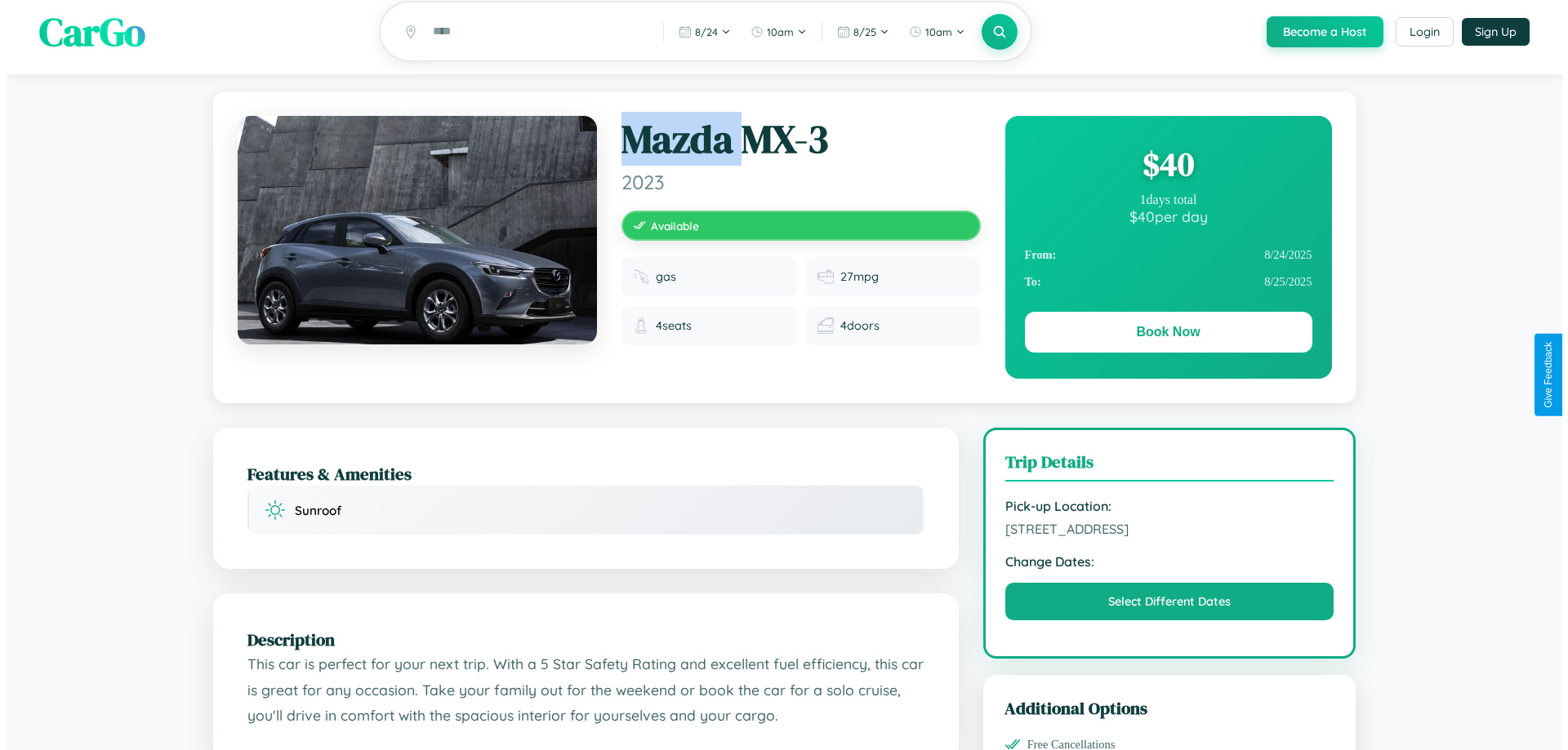
scroll to position [0, 0]
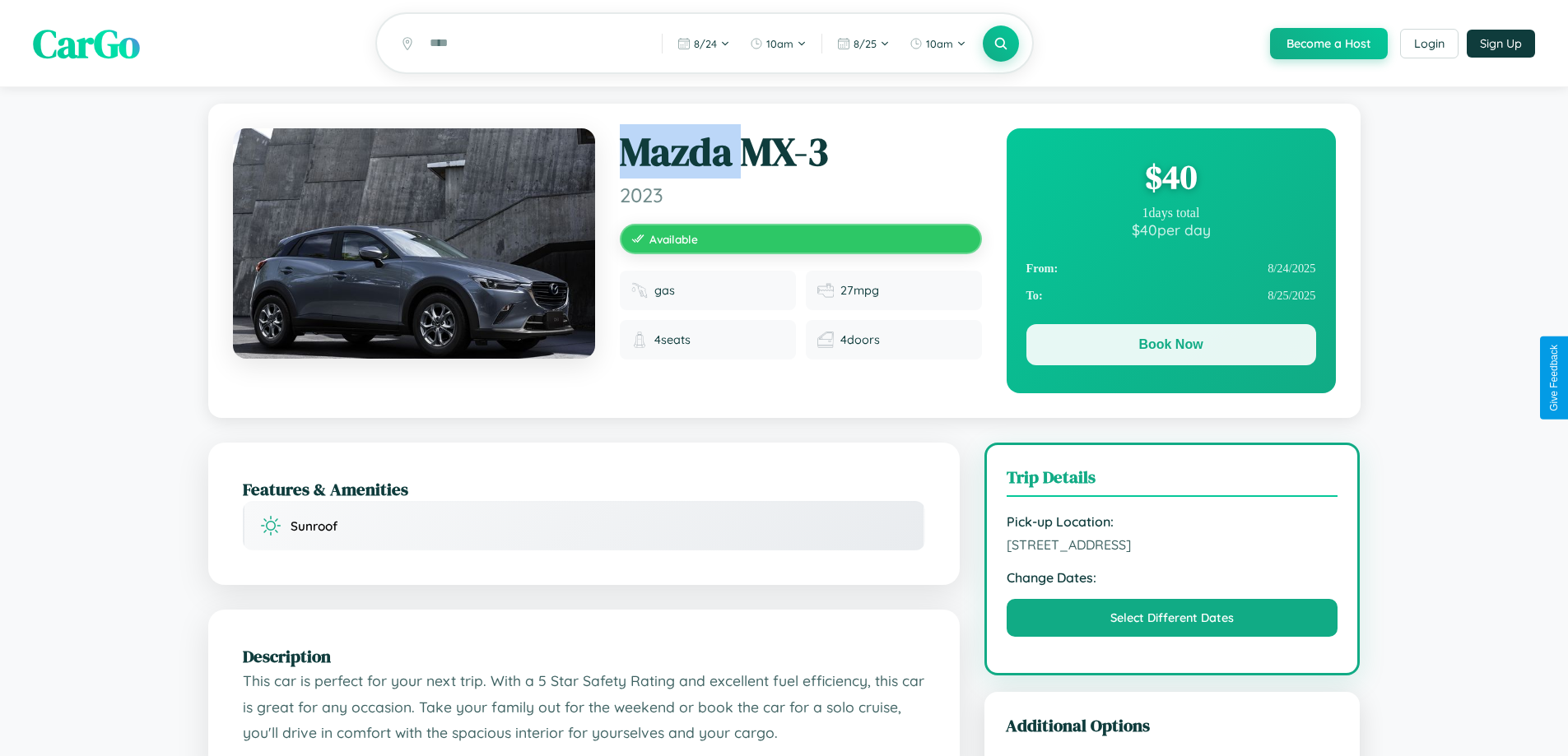
click at [1170, 348] on button "Book Now" at bounding box center [1170, 344] width 290 height 41
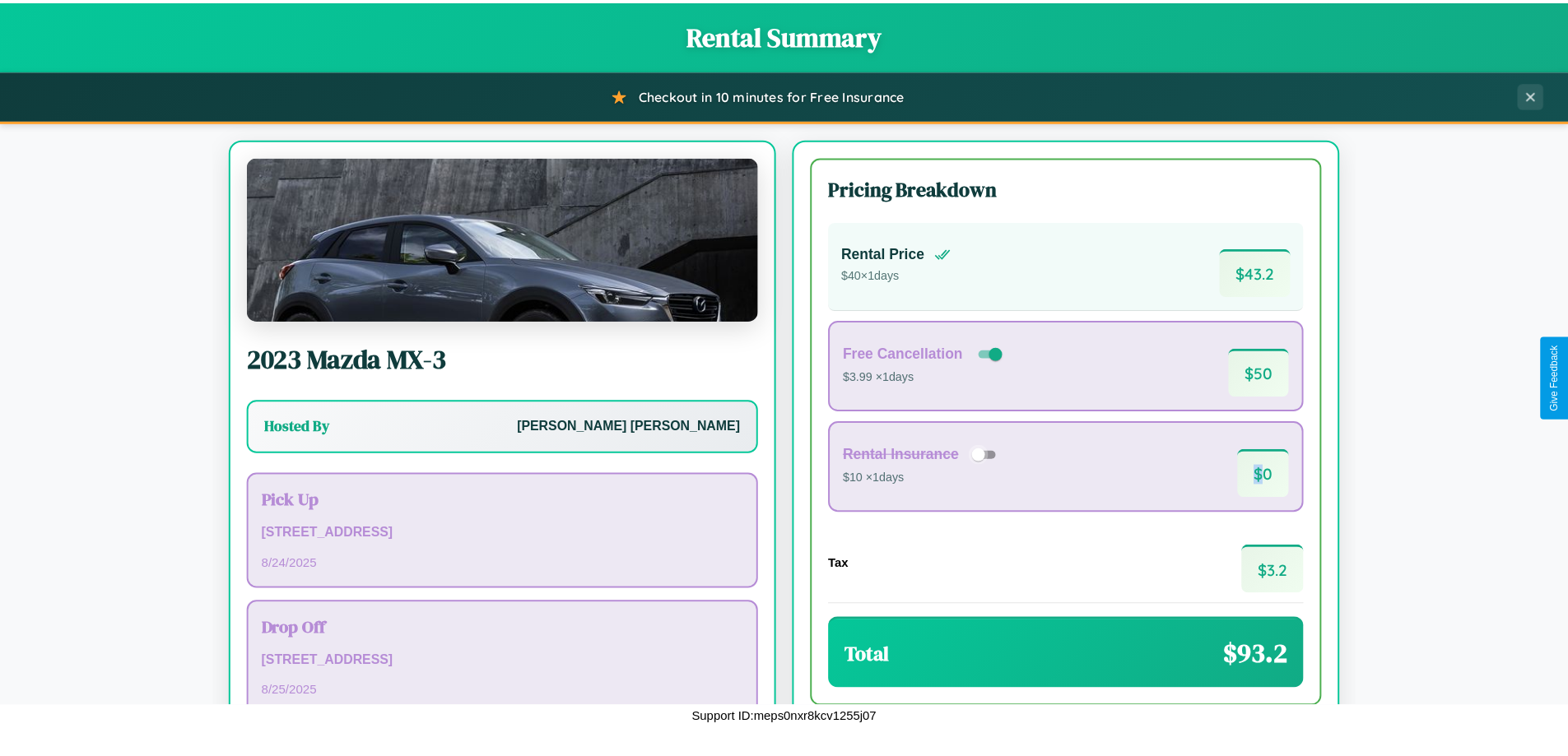
scroll to position [113, 0]
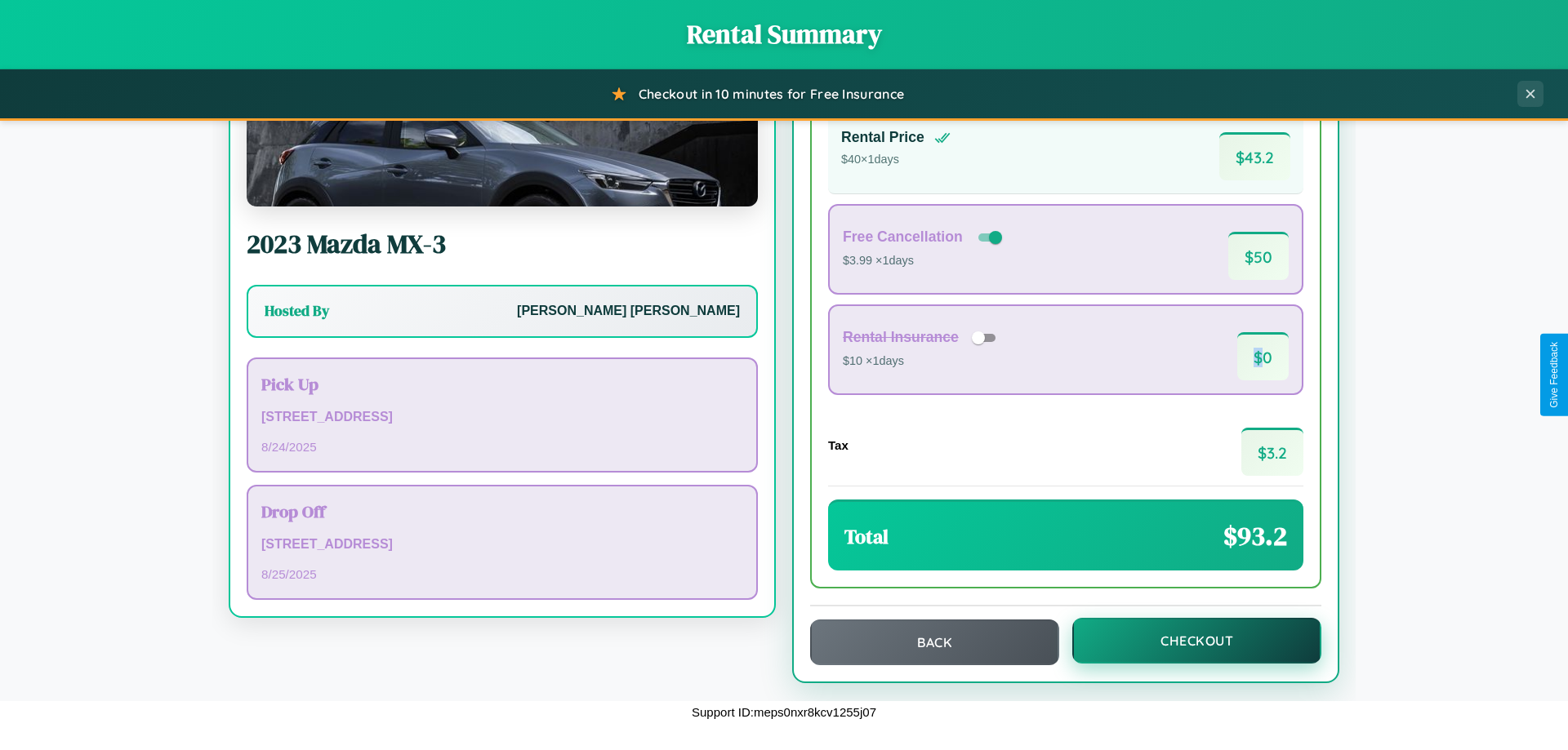
click at [1186, 641] on button "Checkout" at bounding box center [1197, 641] width 249 height 46
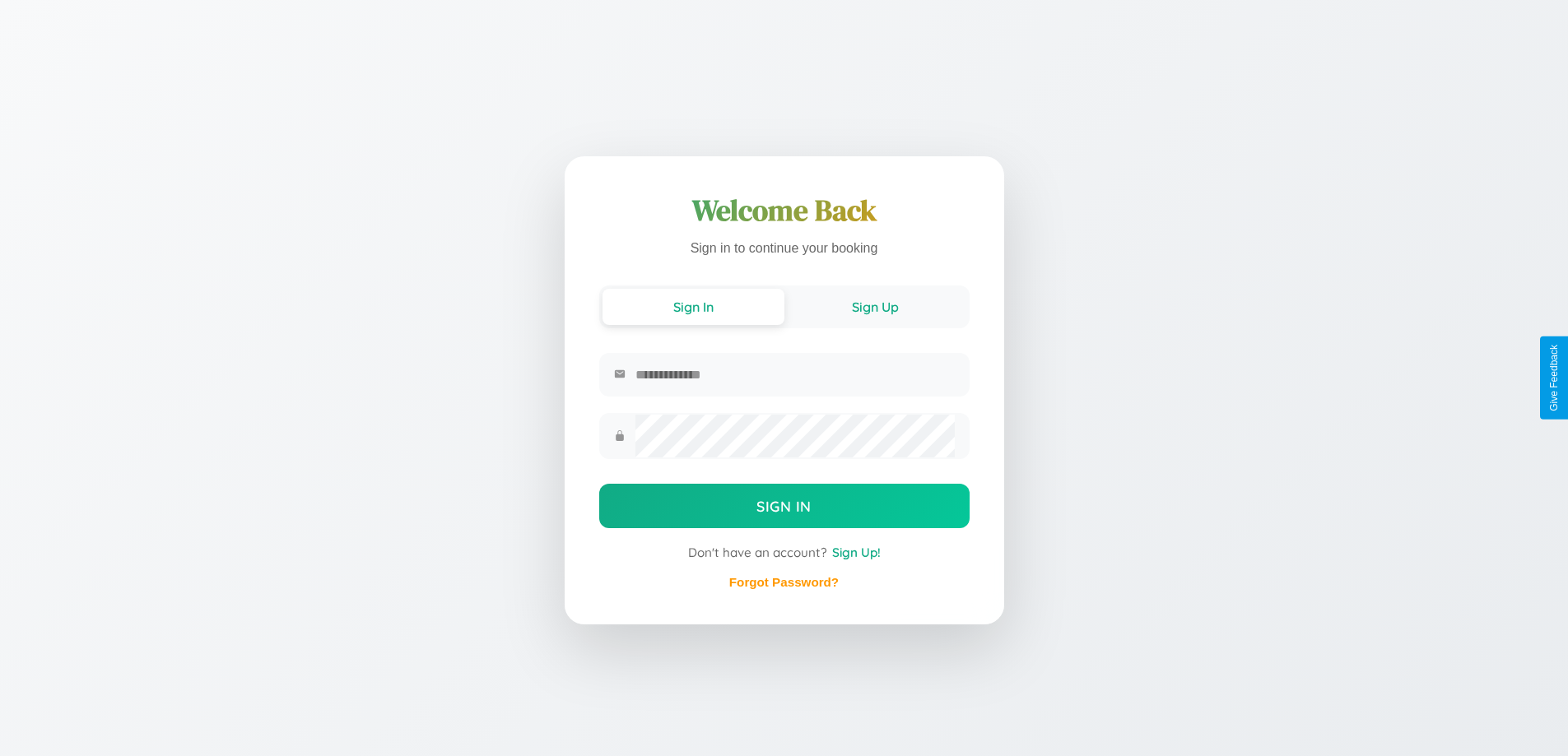
click at [875, 307] on button "Sign Up" at bounding box center [875, 307] width 182 height 36
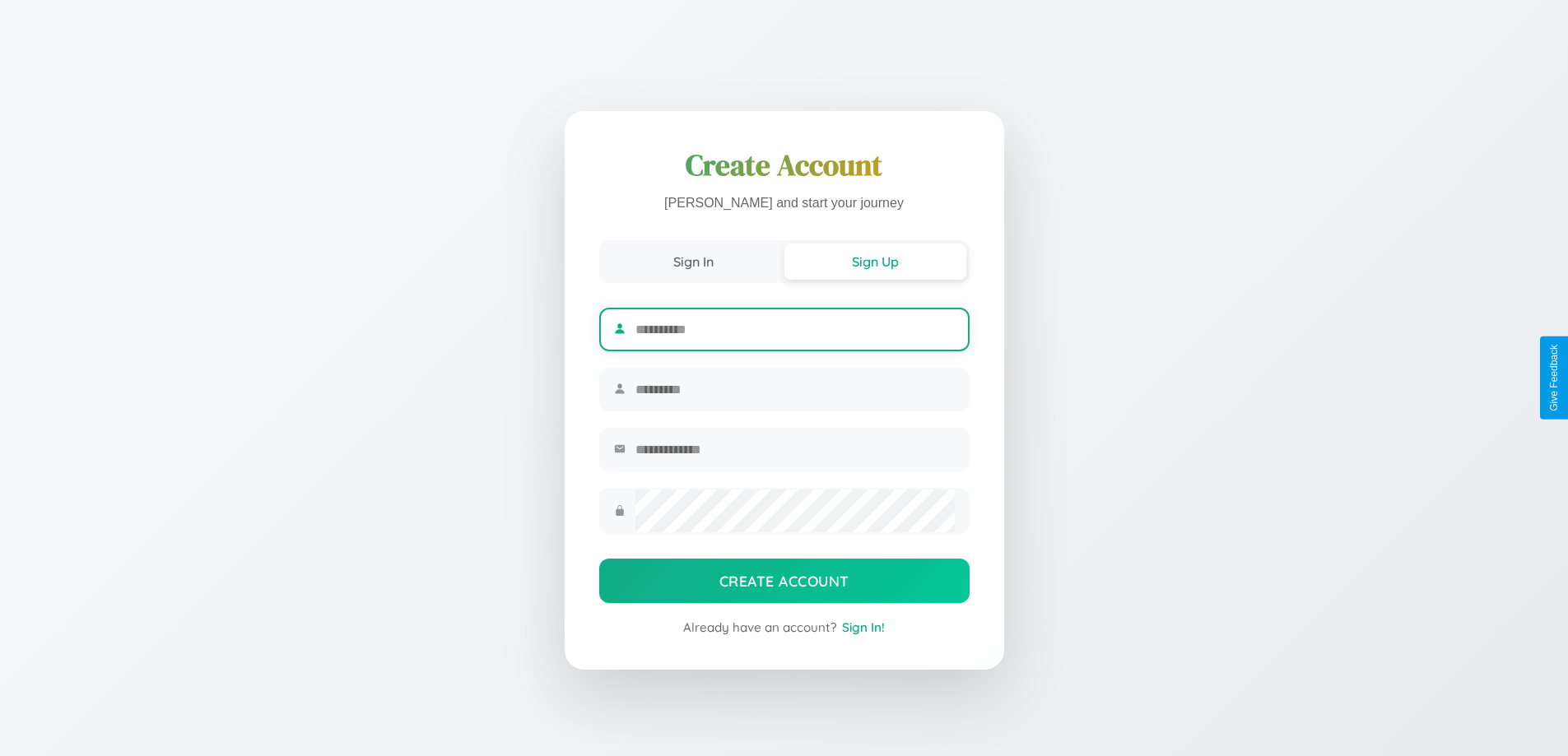
click at [794, 327] on input "text" at bounding box center [794, 329] width 318 height 40
type input "******"
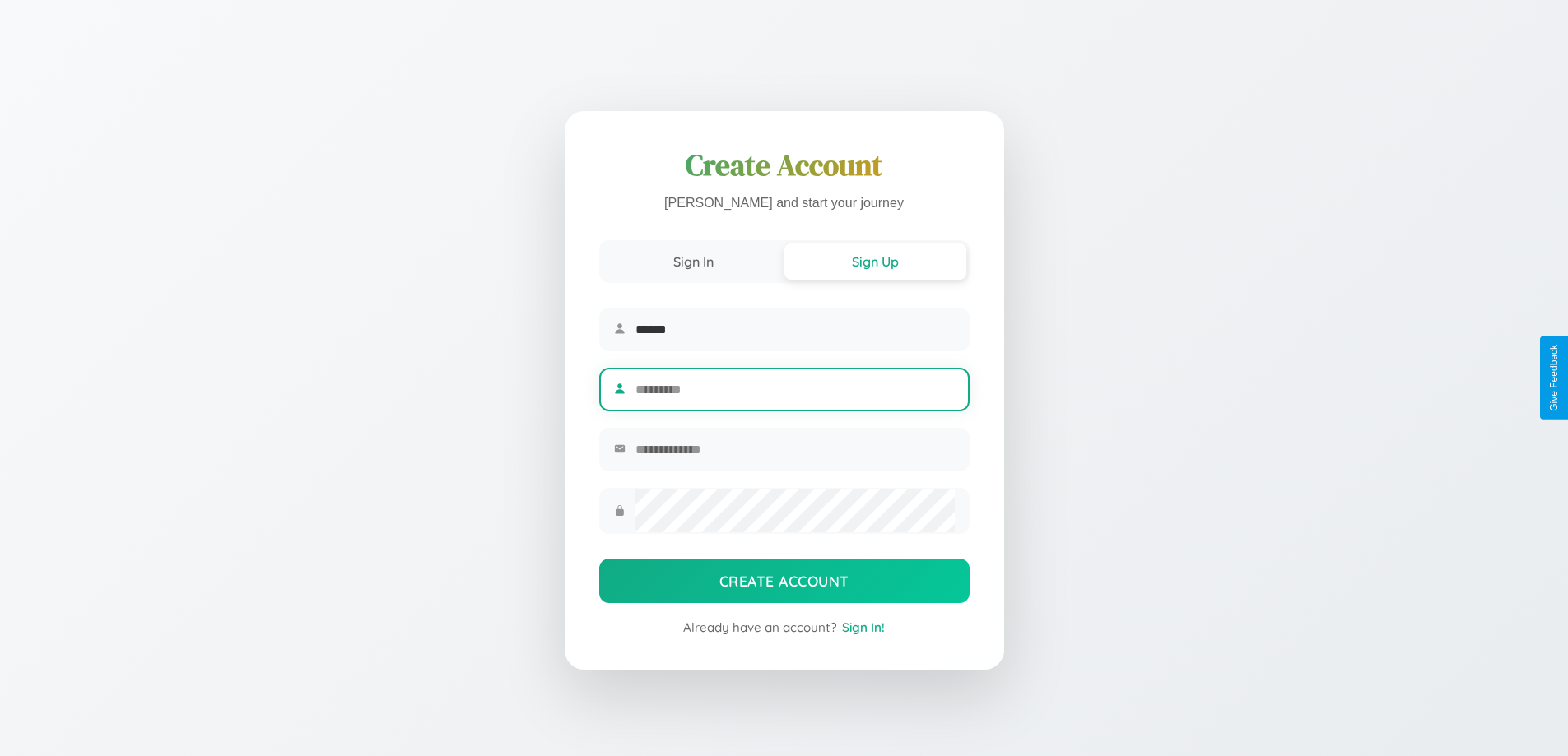
click at [794, 389] on input "text" at bounding box center [794, 389] width 318 height 40
type input "********"
click at [794, 452] on input "email" at bounding box center [794, 449] width 318 height 40
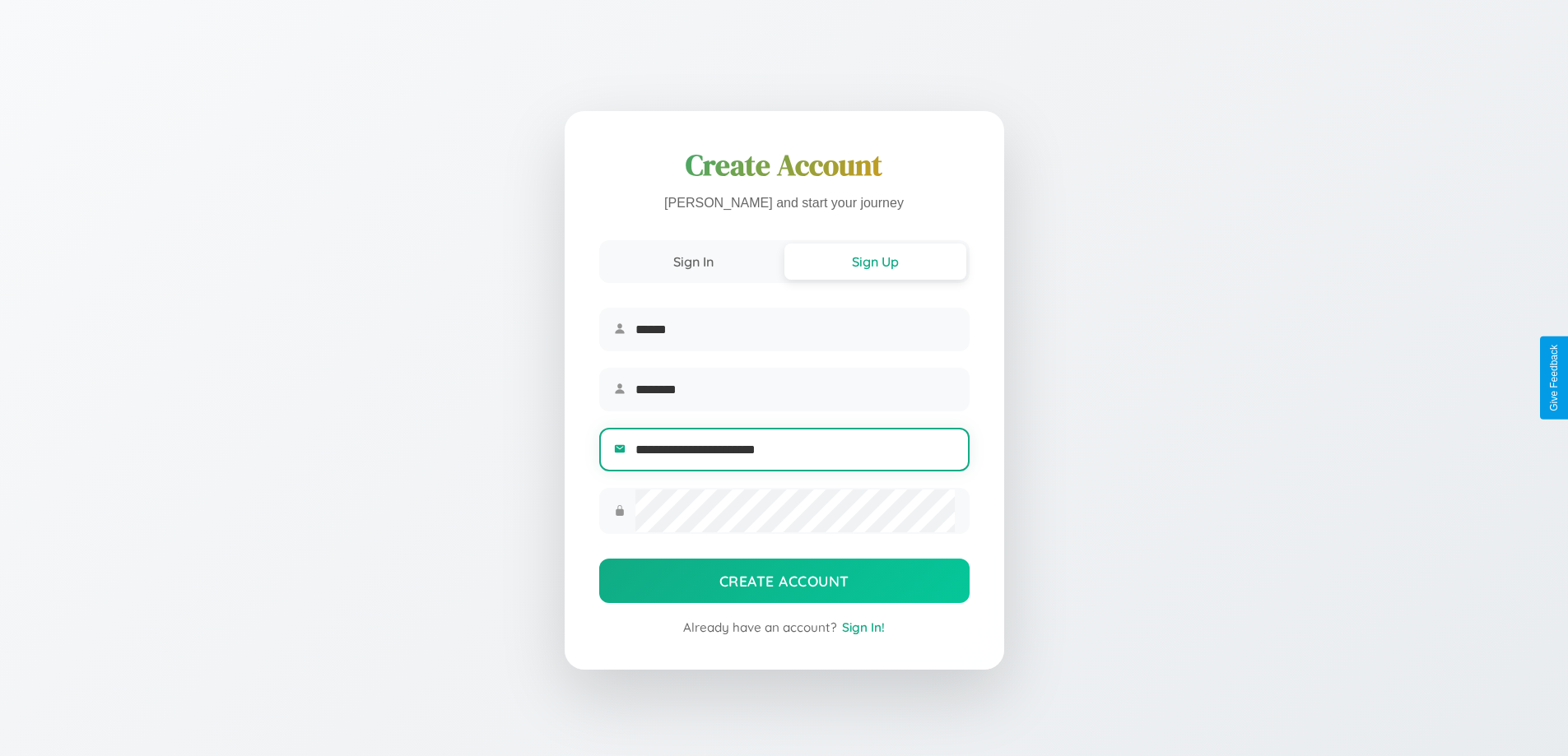
type input "**********"
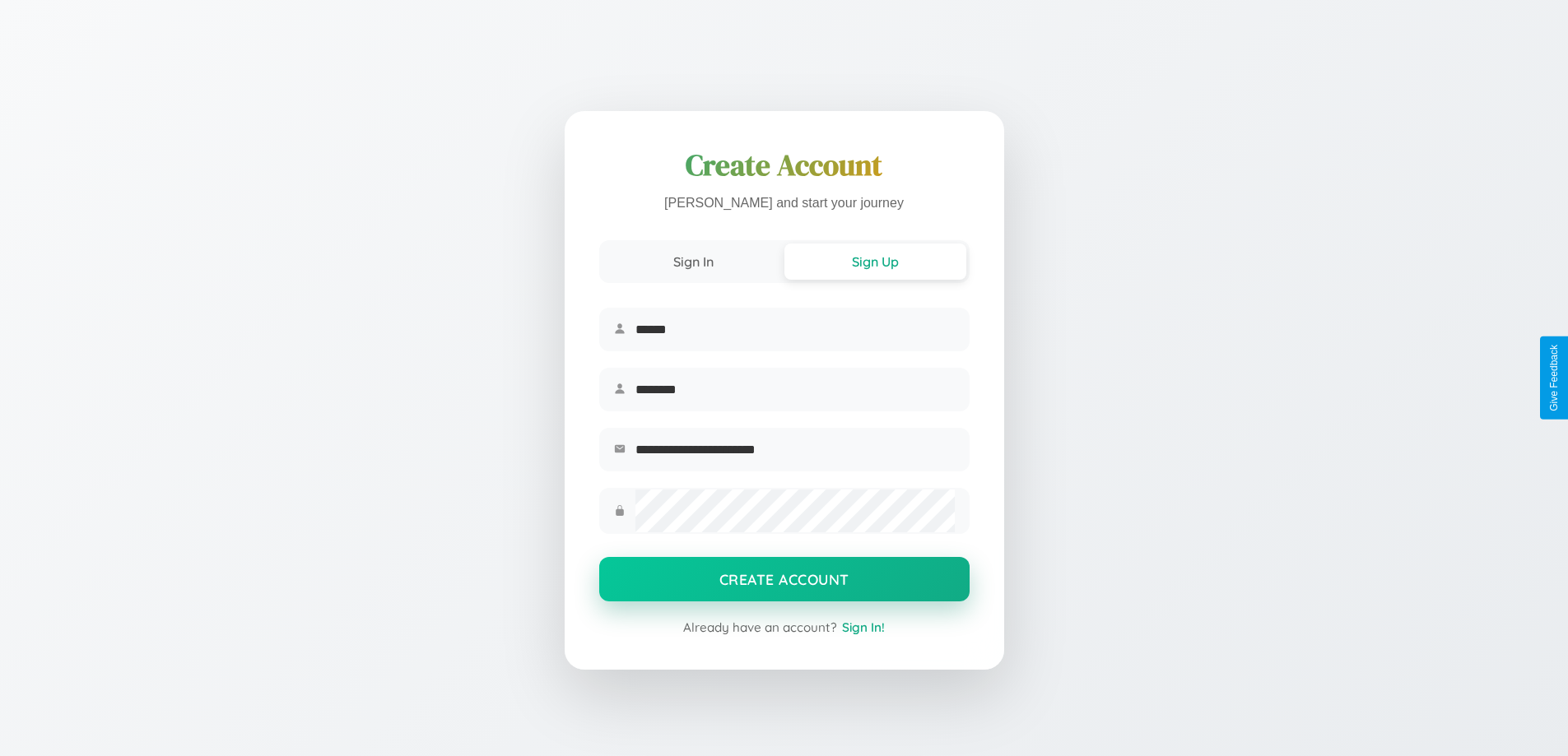
click at [784, 584] on button "Create Account" at bounding box center [784, 579] width 370 height 44
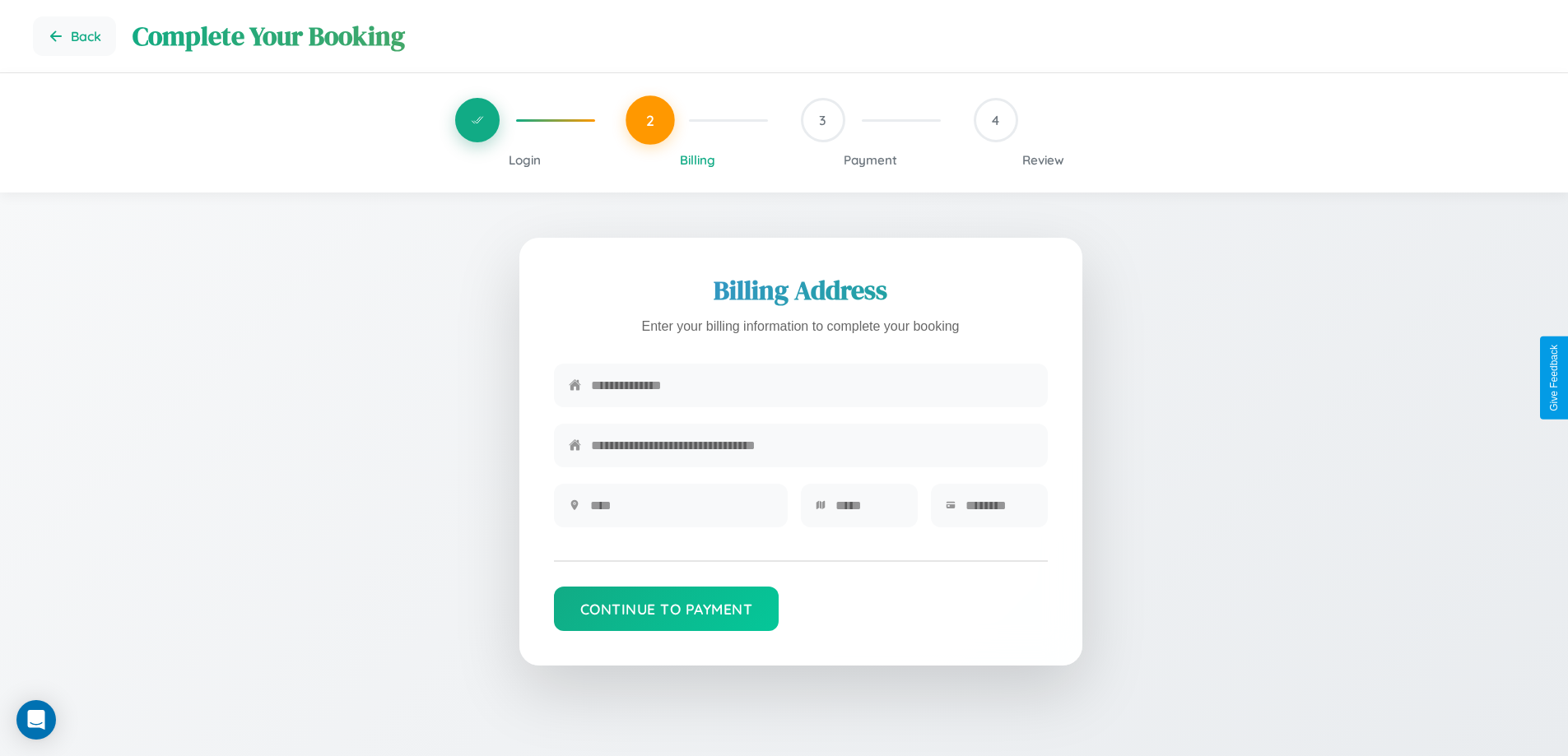
click at [811, 386] on input "text" at bounding box center [811, 385] width 442 height 40
type input "**********"
click at [681, 511] on input "text" at bounding box center [681, 505] width 183 height 40
type input "********"
click at [868, 511] on input "text" at bounding box center [869, 505] width 68 height 40
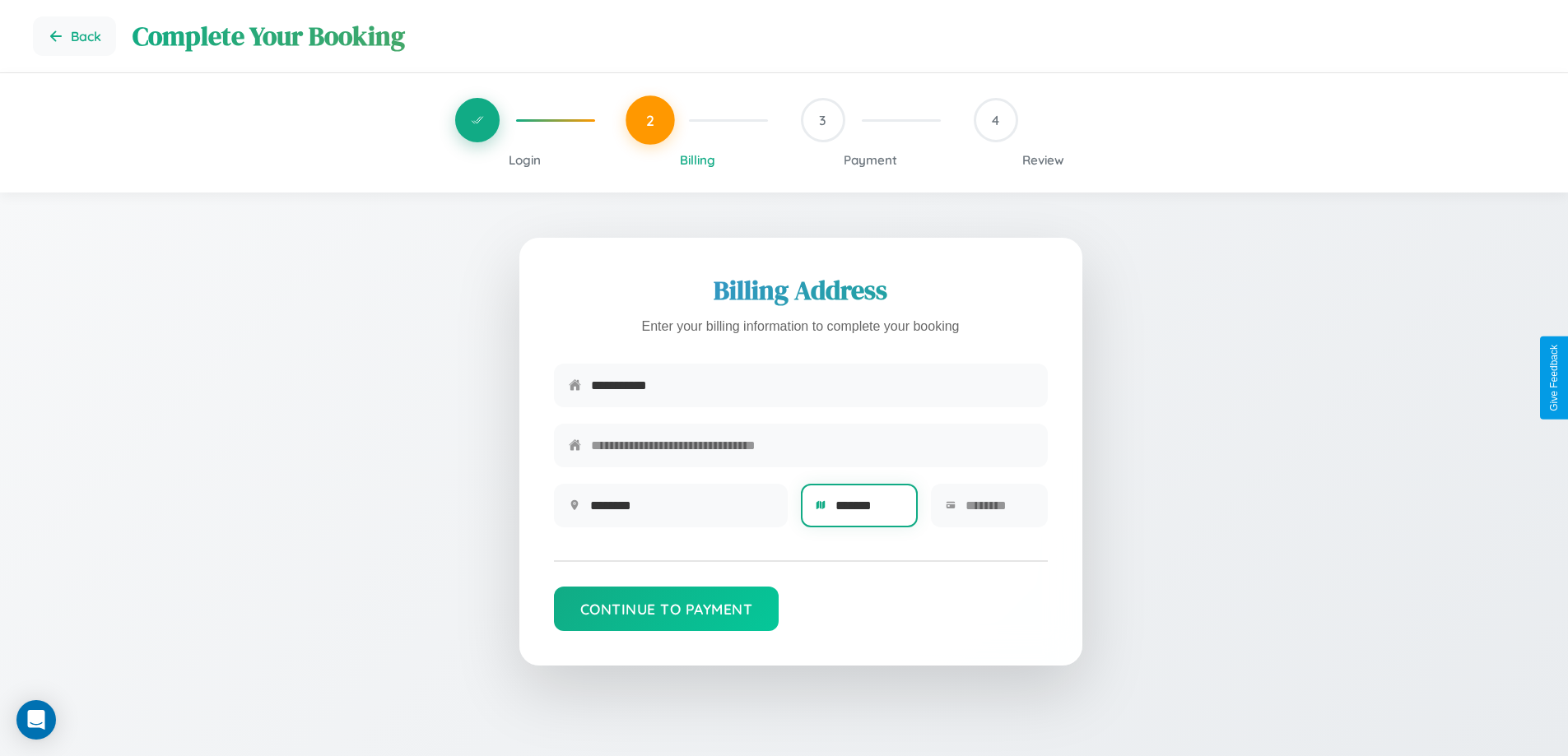
type input "*******"
click at [998, 511] on input "text" at bounding box center [998, 505] width 68 height 40
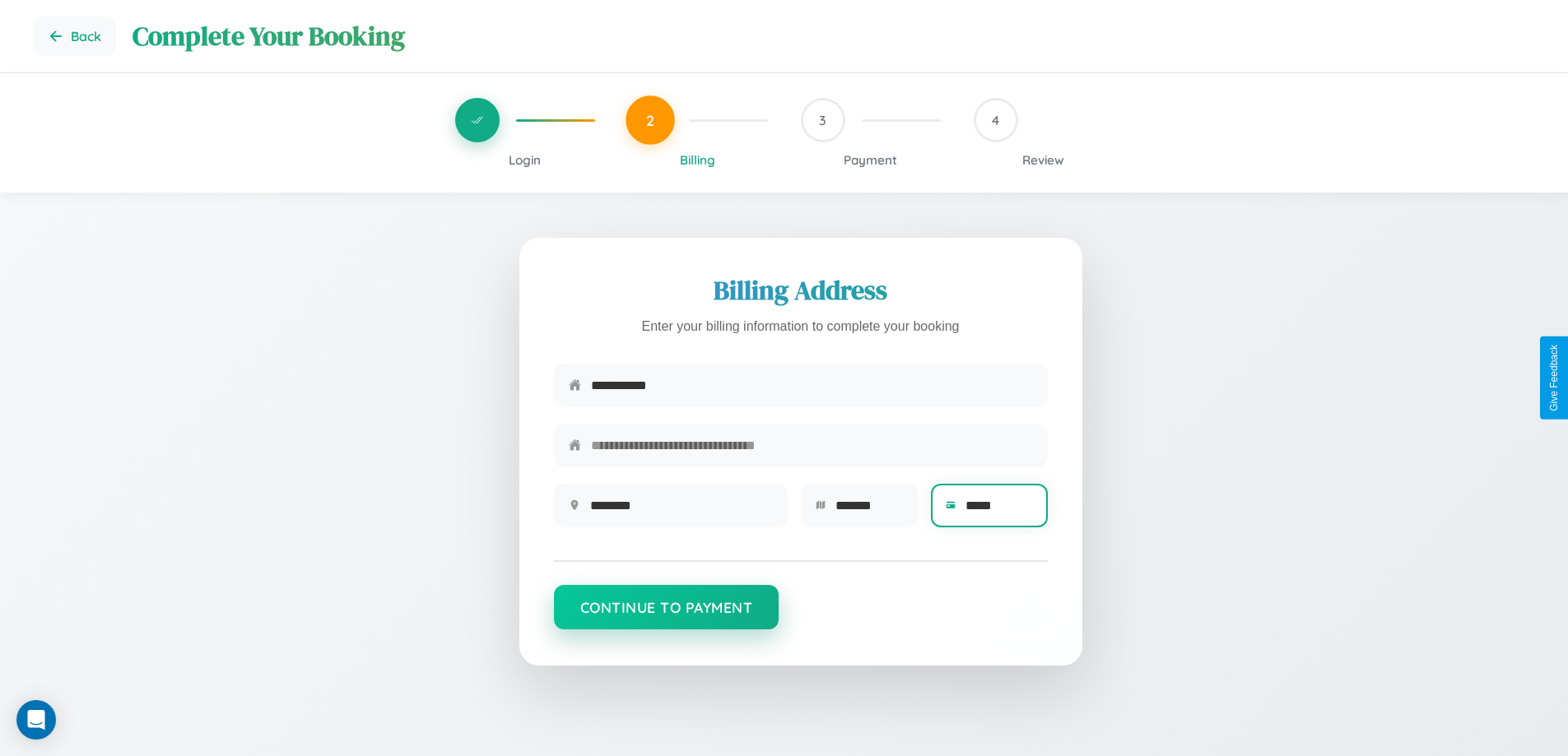
type input "*****"
click at [666, 616] on button "Continue to Payment" at bounding box center [667, 606] width 226 height 44
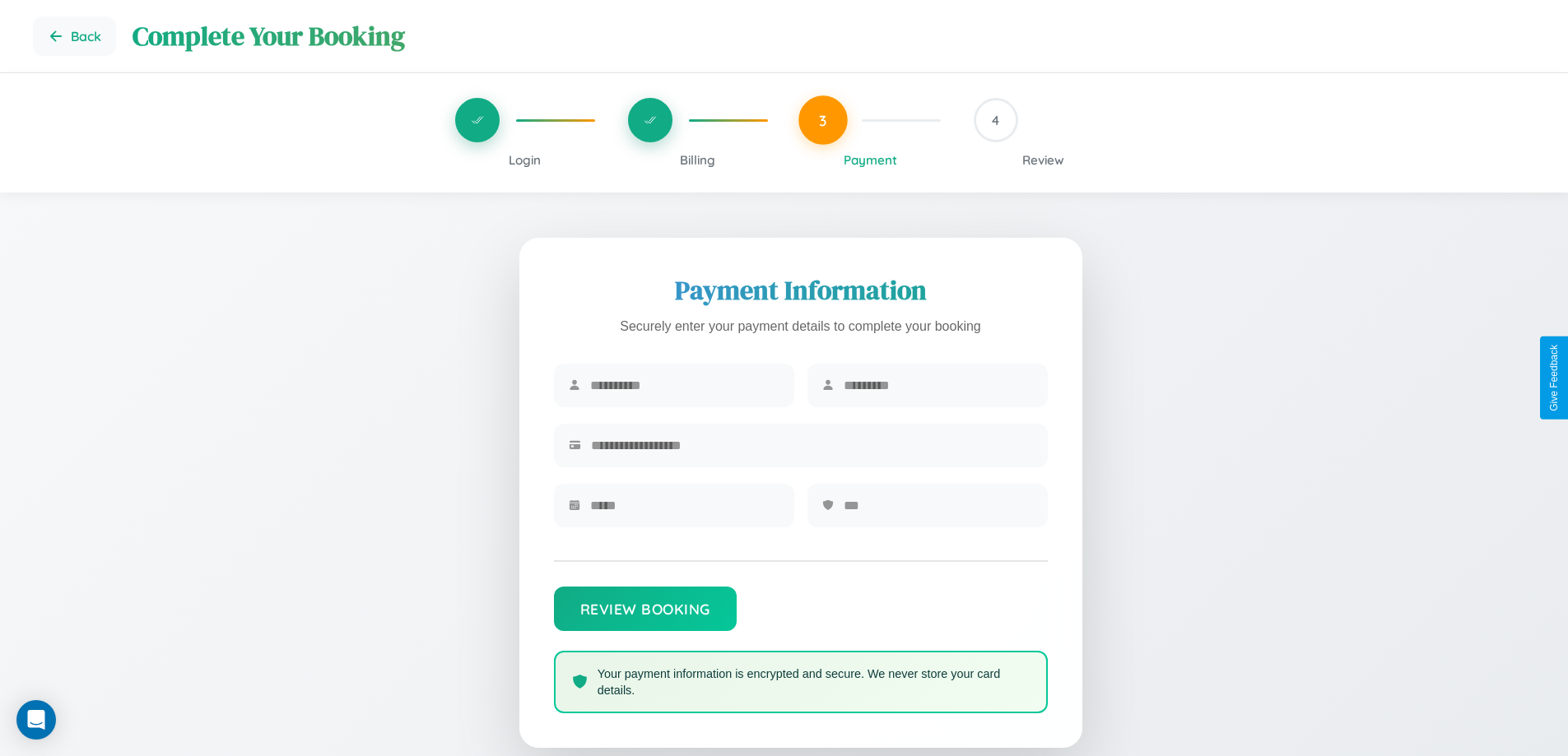
click at [684, 386] on input "text" at bounding box center [684, 385] width 190 height 40
type input "********"
click at [937, 386] on input "text" at bounding box center [938, 385] width 190 height 40
type input "********"
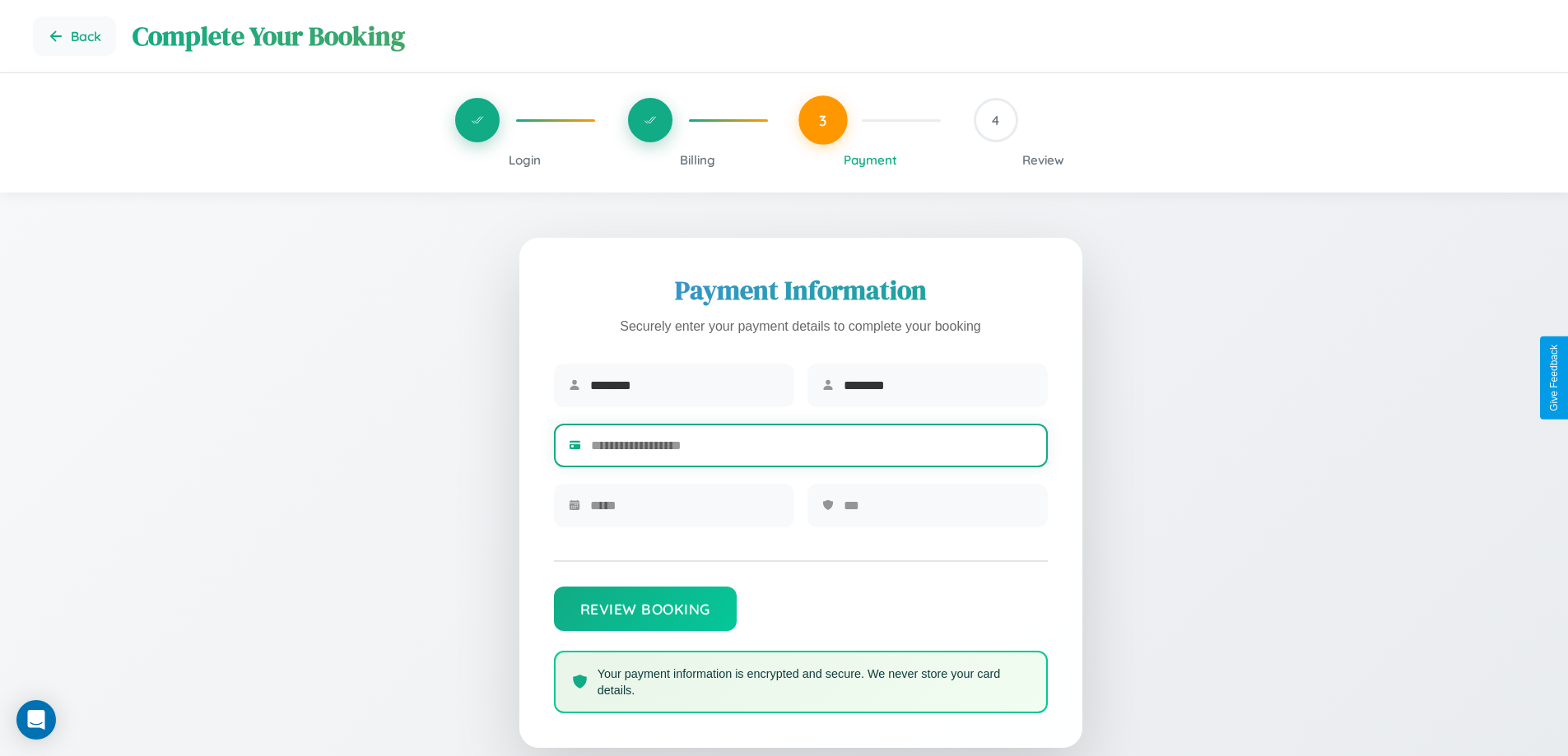
click at [811, 449] on input "text" at bounding box center [811, 445] width 442 height 40
type input "**********"
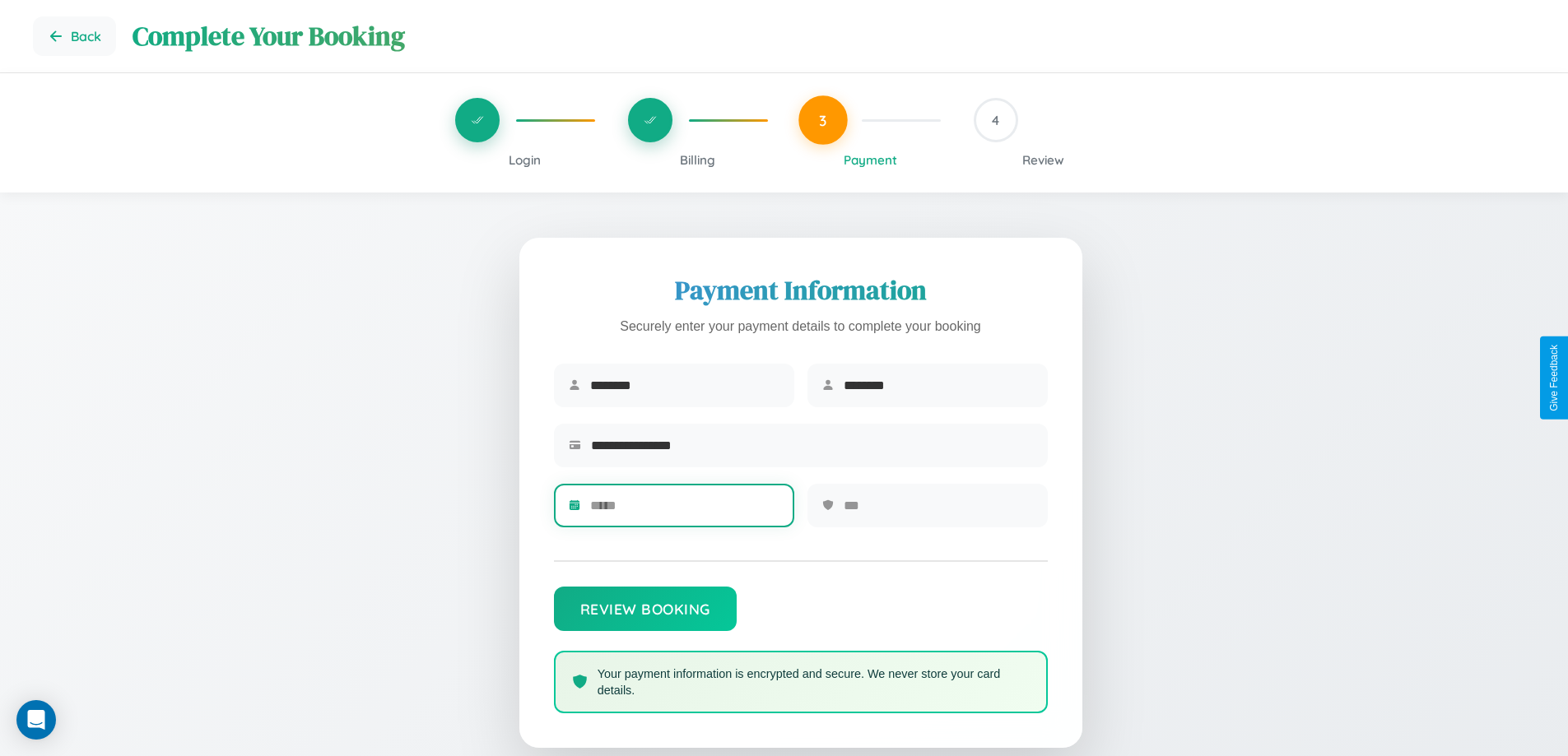
click at [684, 511] on input "text" at bounding box center [684, 505] width 190 height 40
type input "*****"
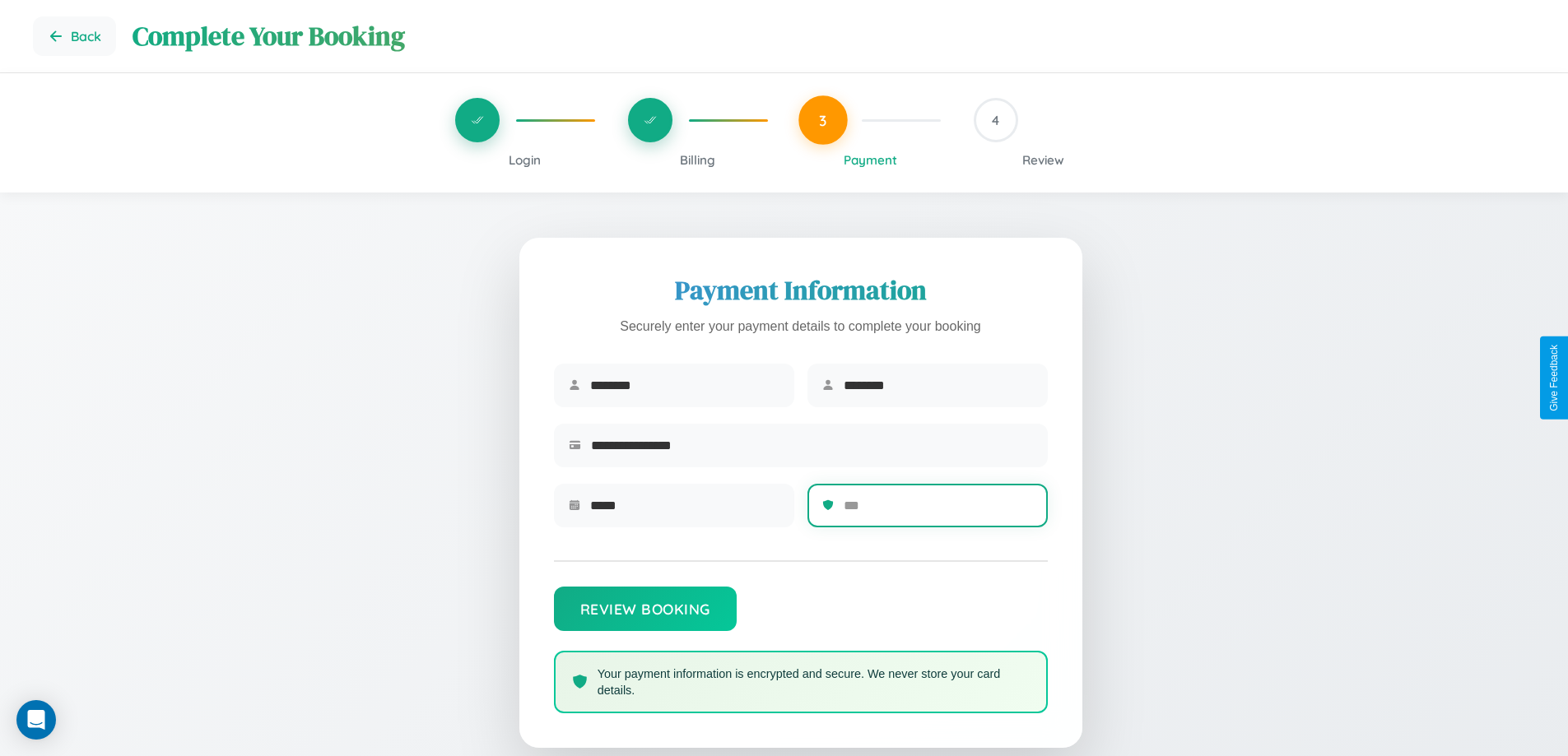
click at [937, 511] on input "text" at bounding box center [938, 505] width 190 height 40
type input "***"
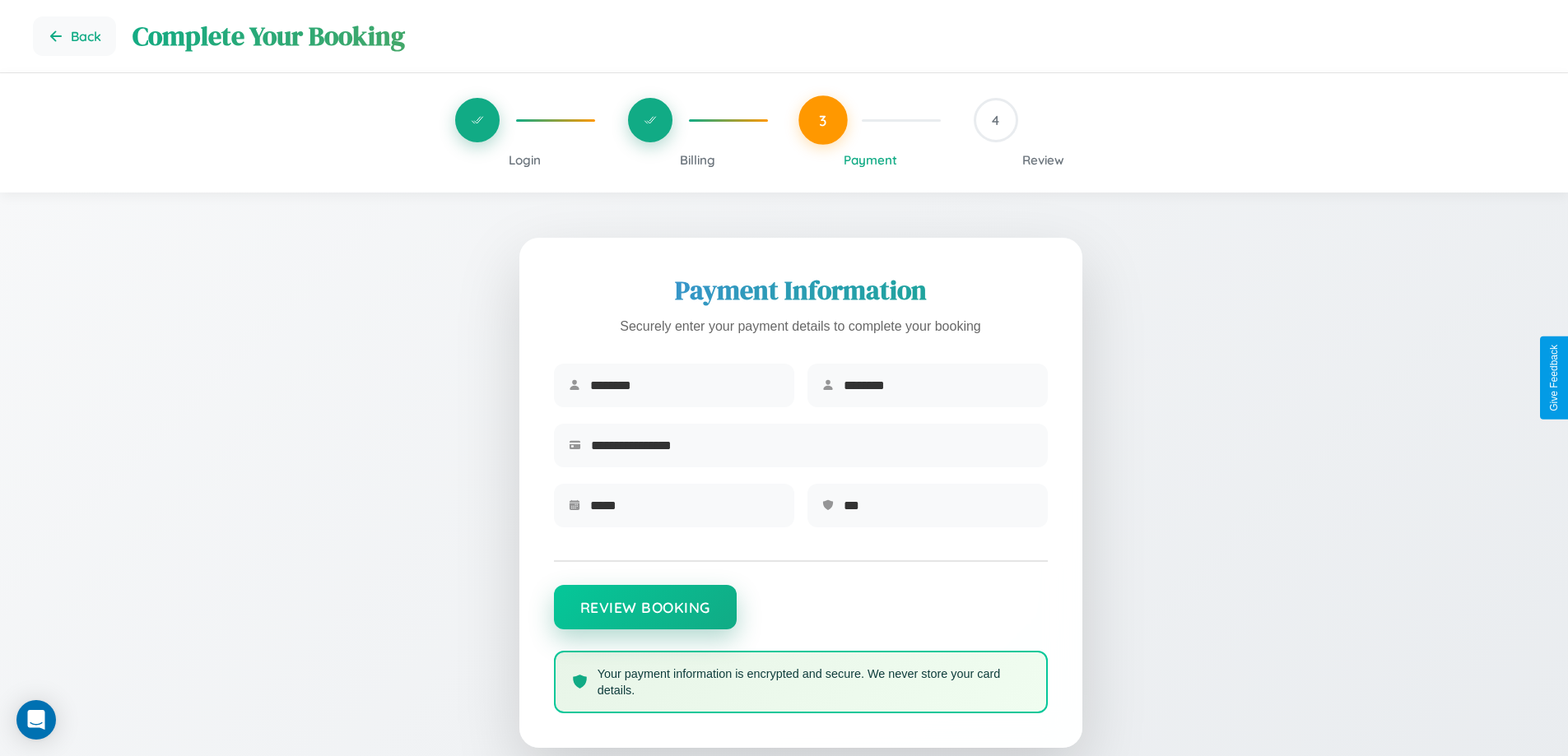
click at [644, 616] on button "Review Booking" at bounding box center [645, 606] width 183 height 44
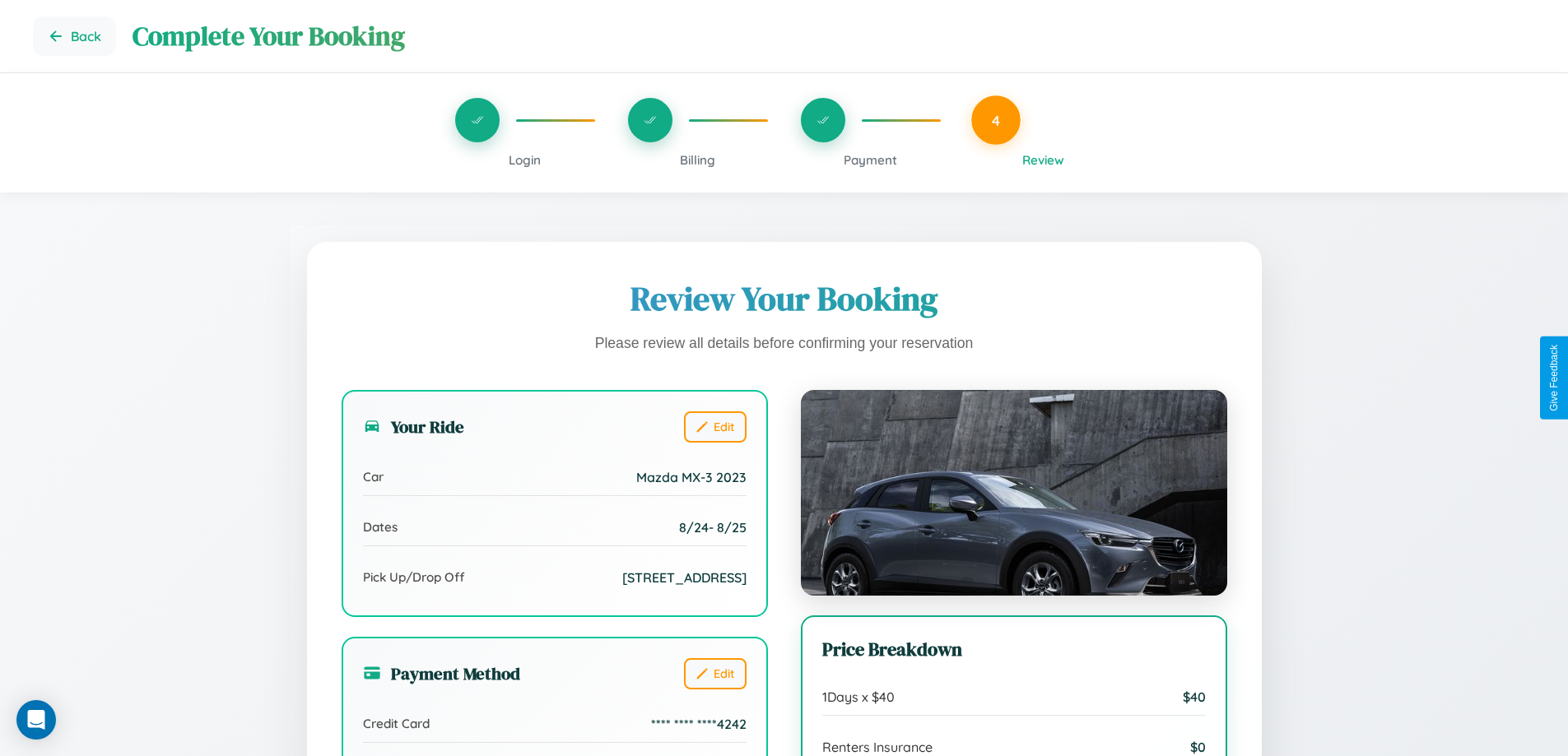
scroll to position [184, 0]
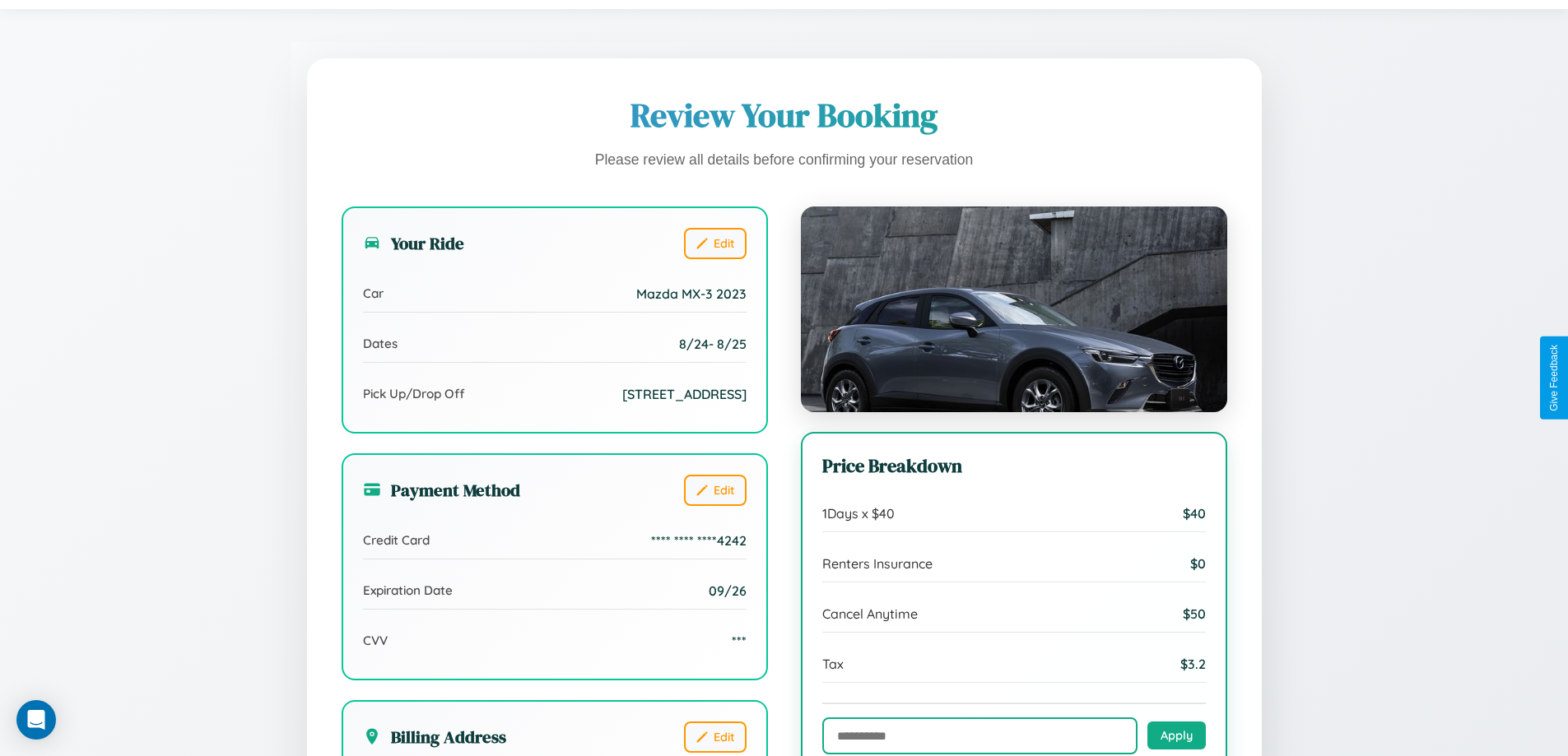
click at [979, 737] on input "text" at bounding box center [979, 736] width 315 height 37
type input "**********"
click at [1176, 737] on button "Apply" at bounding box center [1176, 734] width 58 height 28
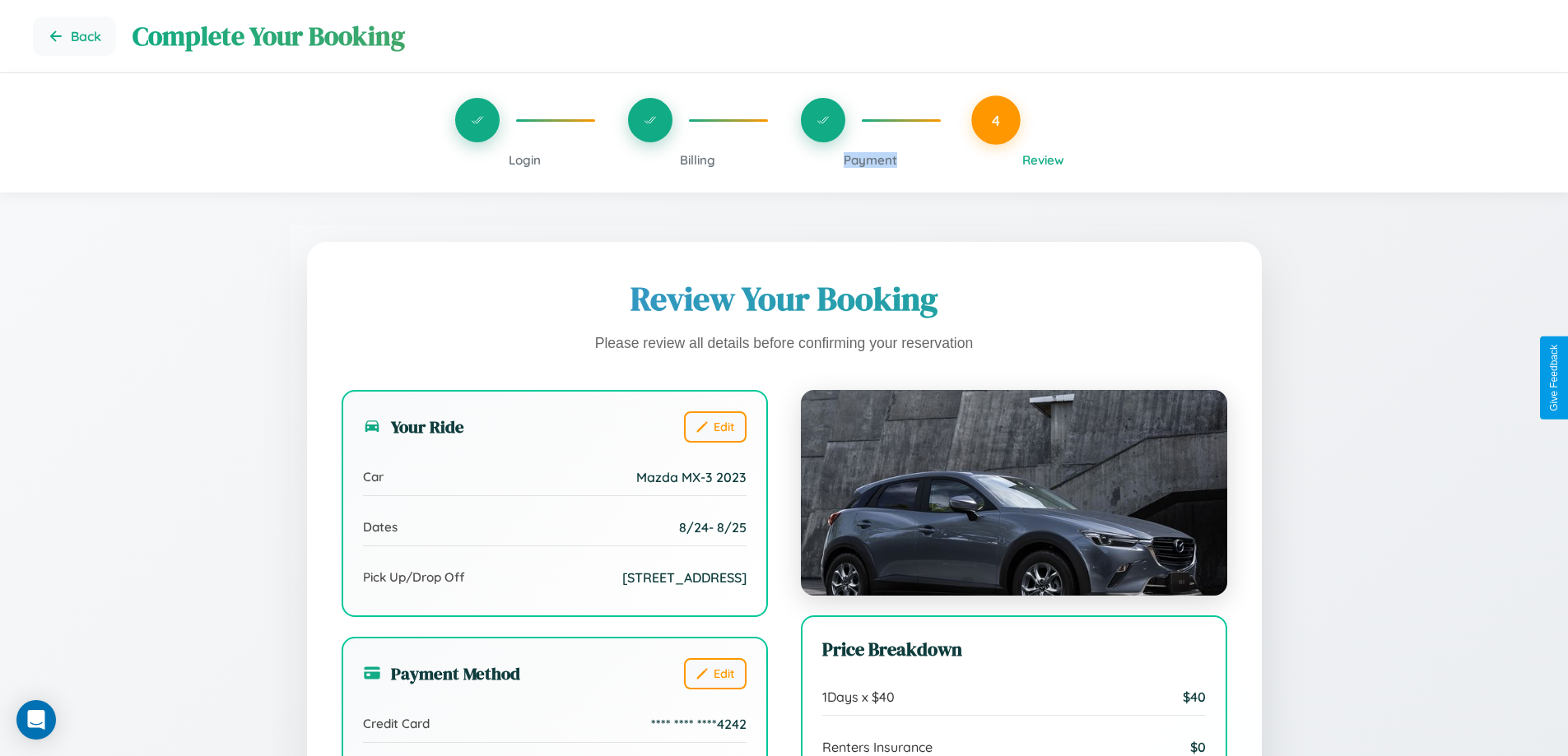
click at [870, 160] on span "Payment" at bounding box center [870, 160] width 53 height 16
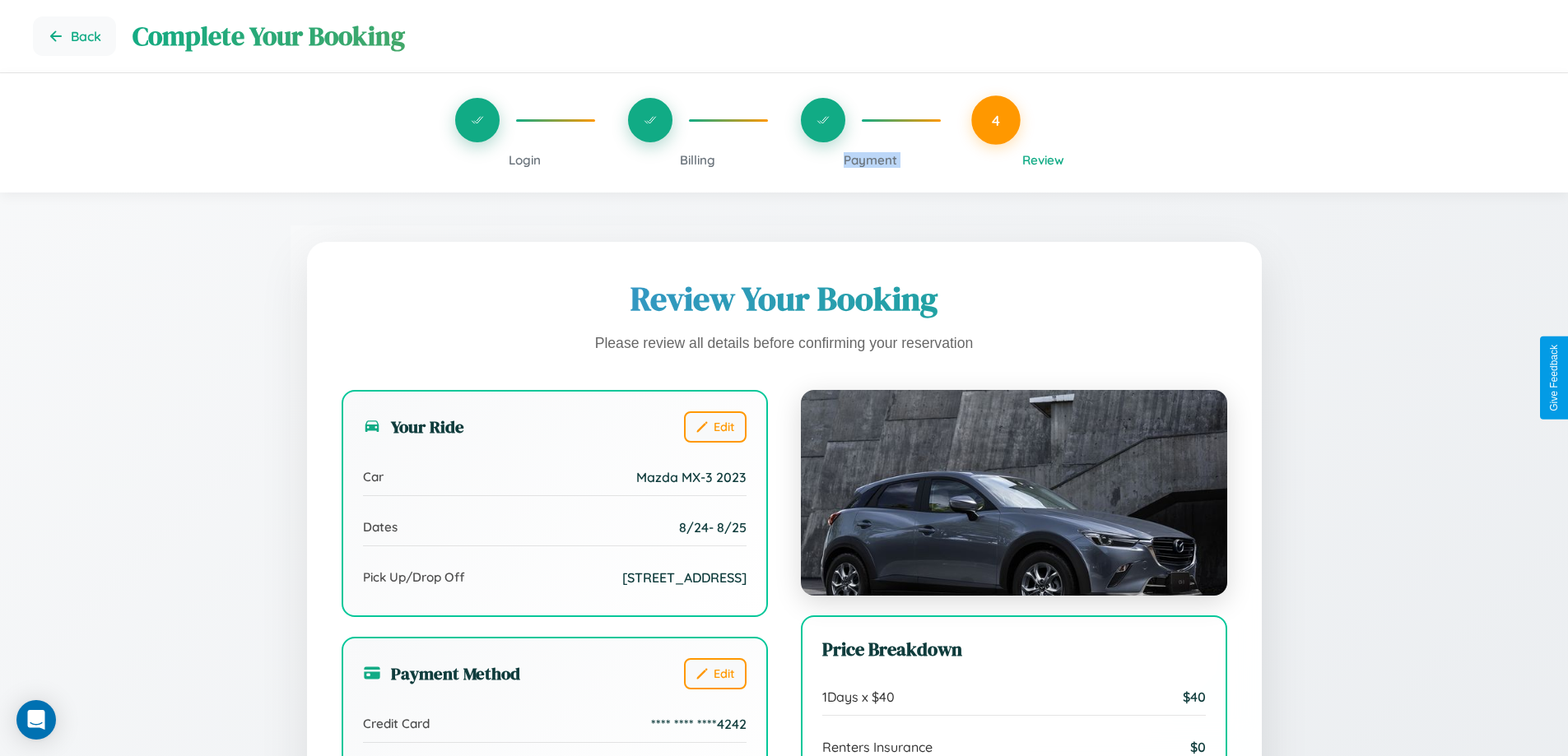
click at [870, 160] on span "Payment" at bounding box center [870, 160] width 53 height 16
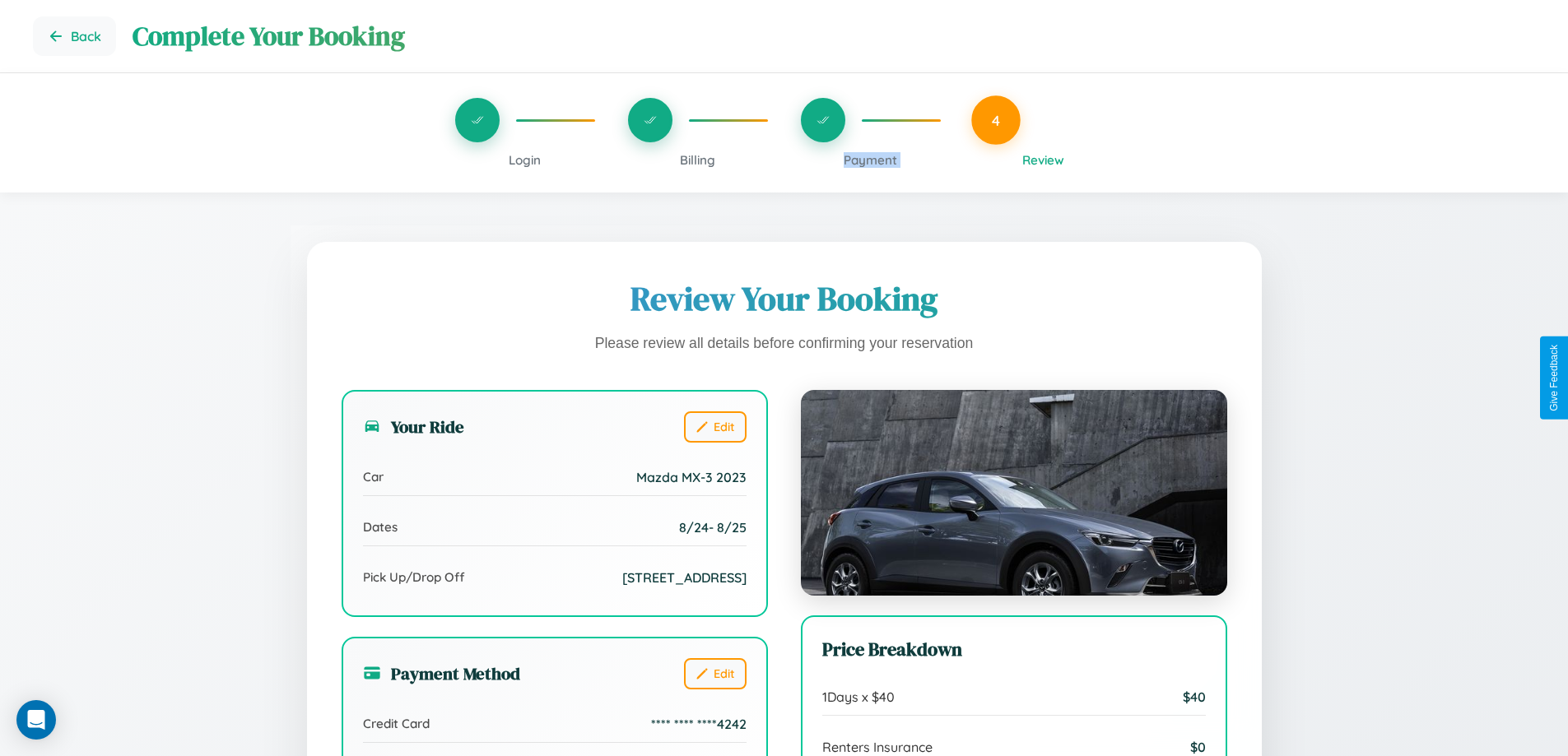
click at [870, 160] on span "Payment" at bounding box center [870, 160] width 53 height 16
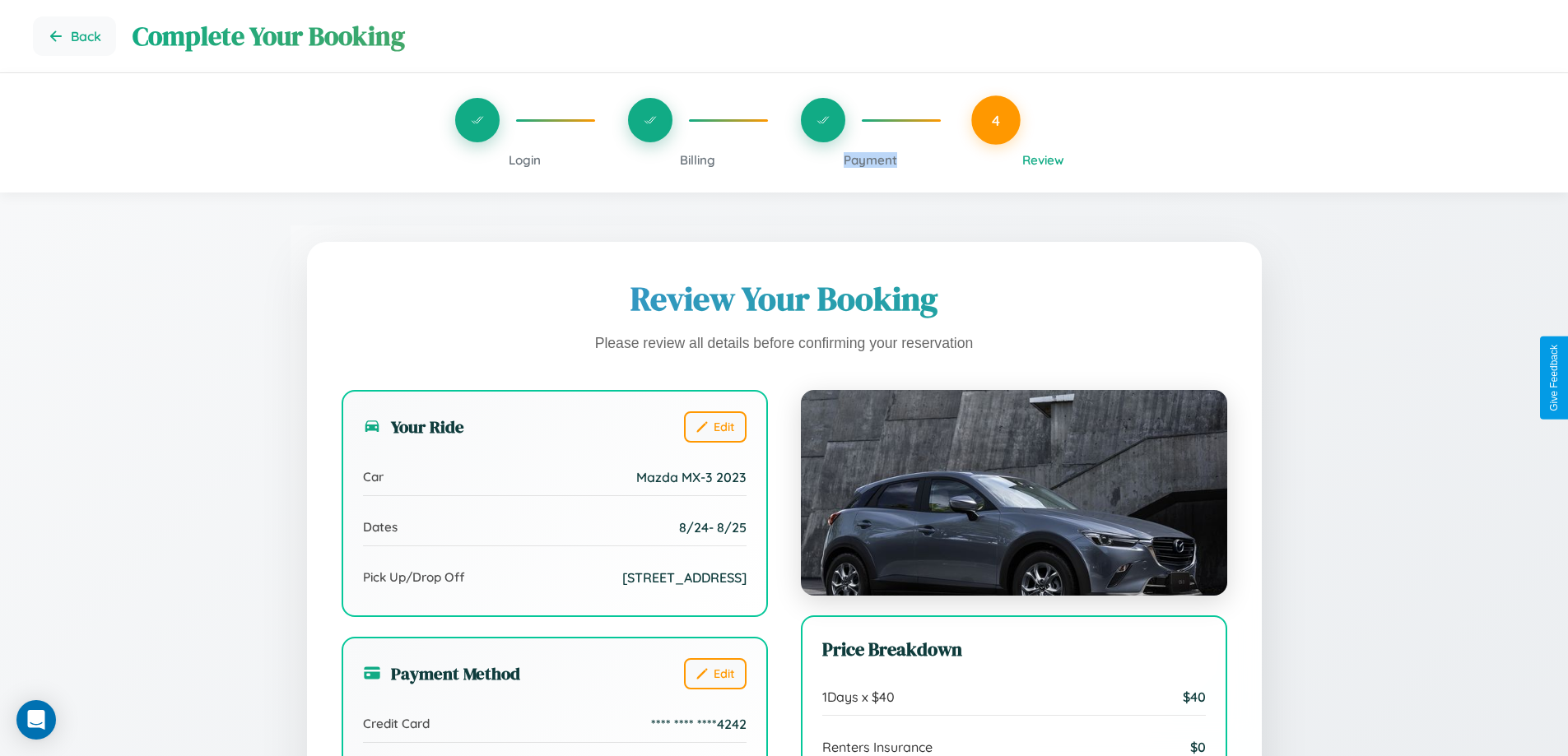
click at [870, 160] on span "Payment" at bounding box center [870, 160] width 53 height 16
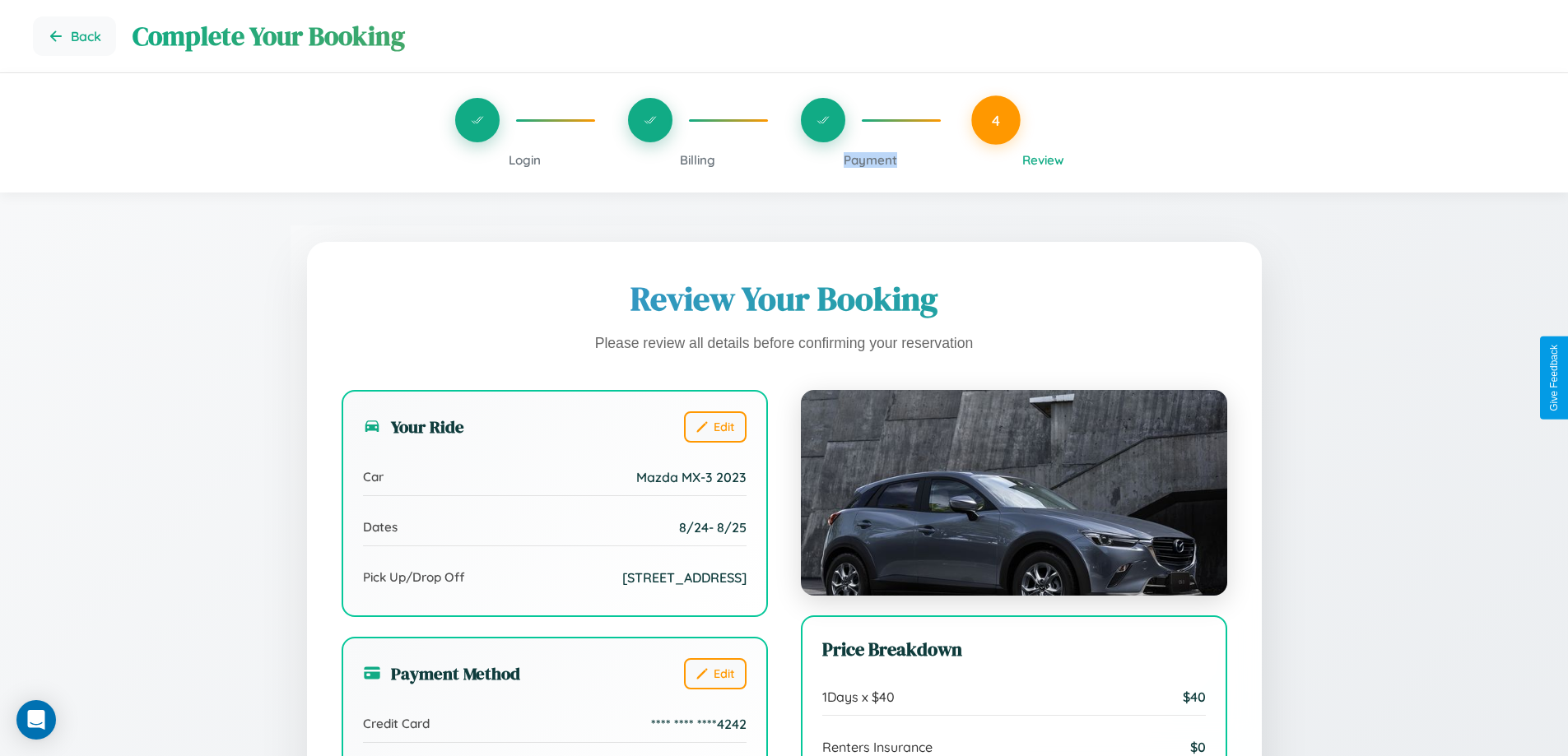
click at [870, 160] on span "Payment" at bounding box center [870, 160] width 53 height 16
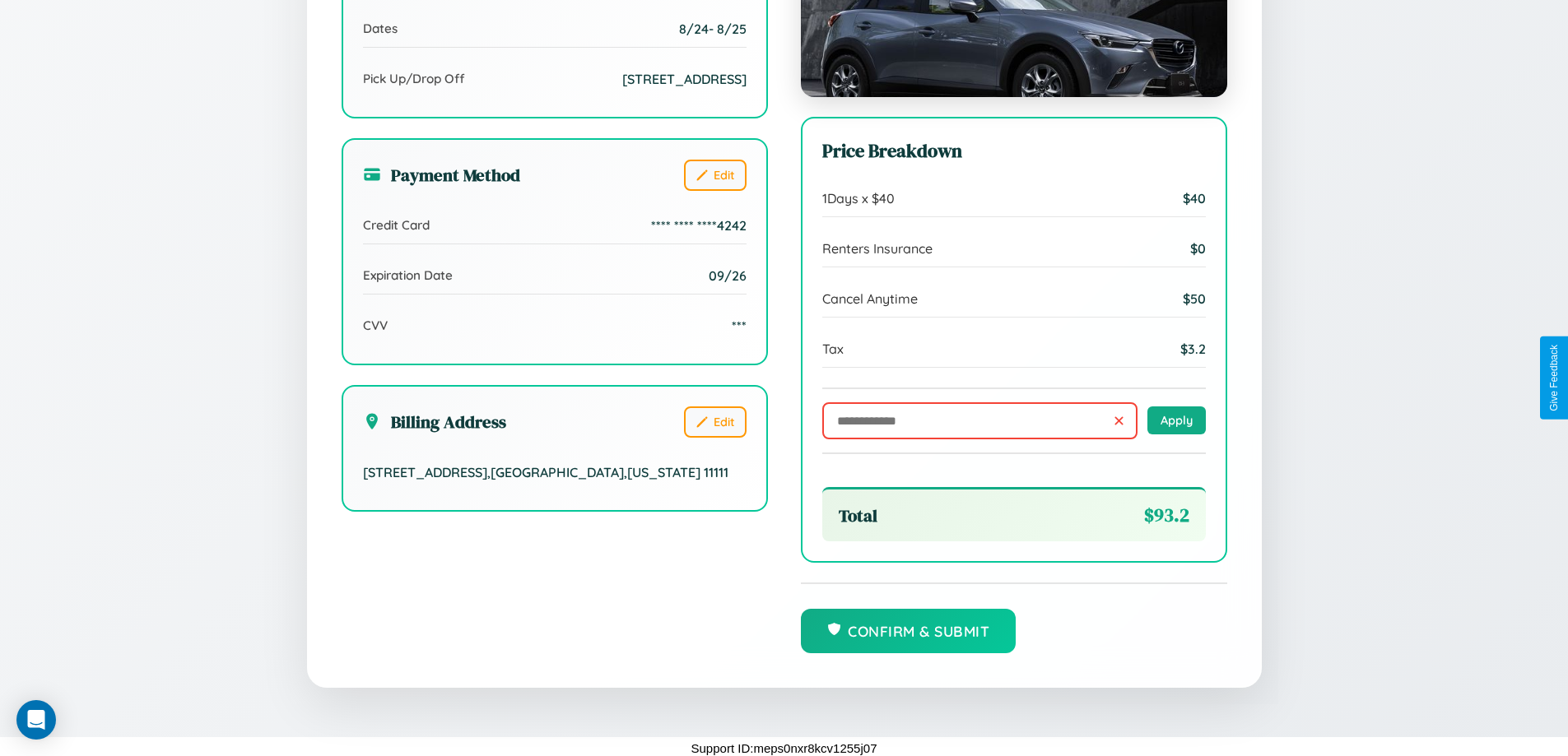
scroll to position [504, 0]
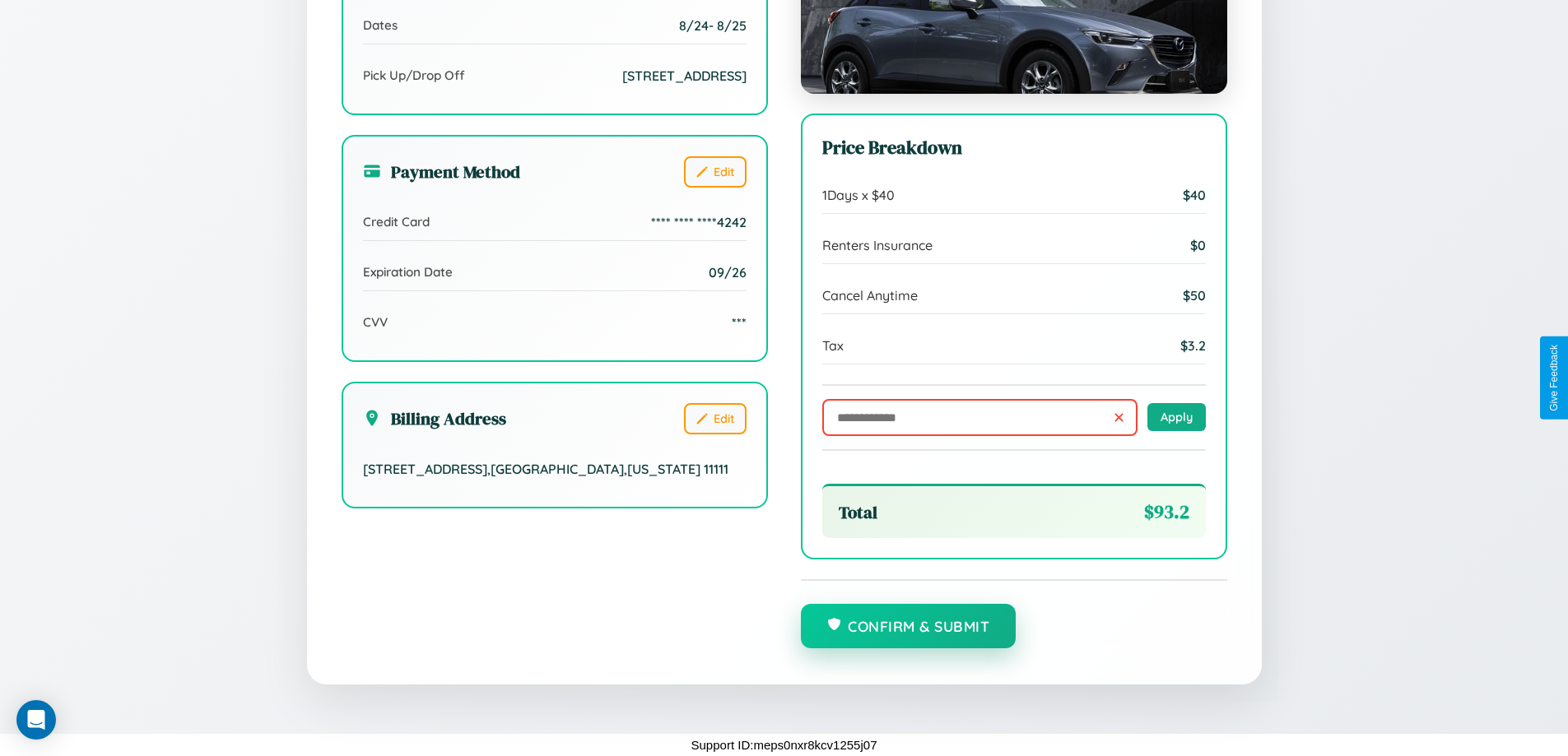
click at [908, 627] on button "Confirm & Submit" at bounding box center [908, 626] width 216 height 44
